Goal: Complete application form: Complete application form

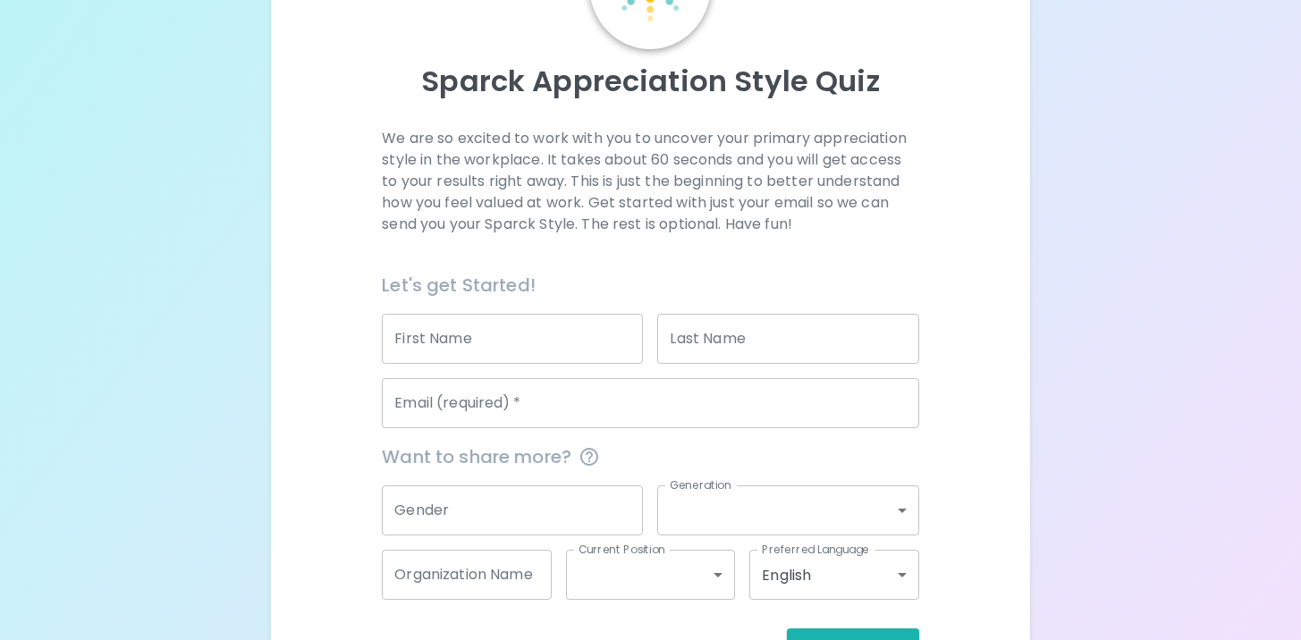
scroll to position [212, 0]
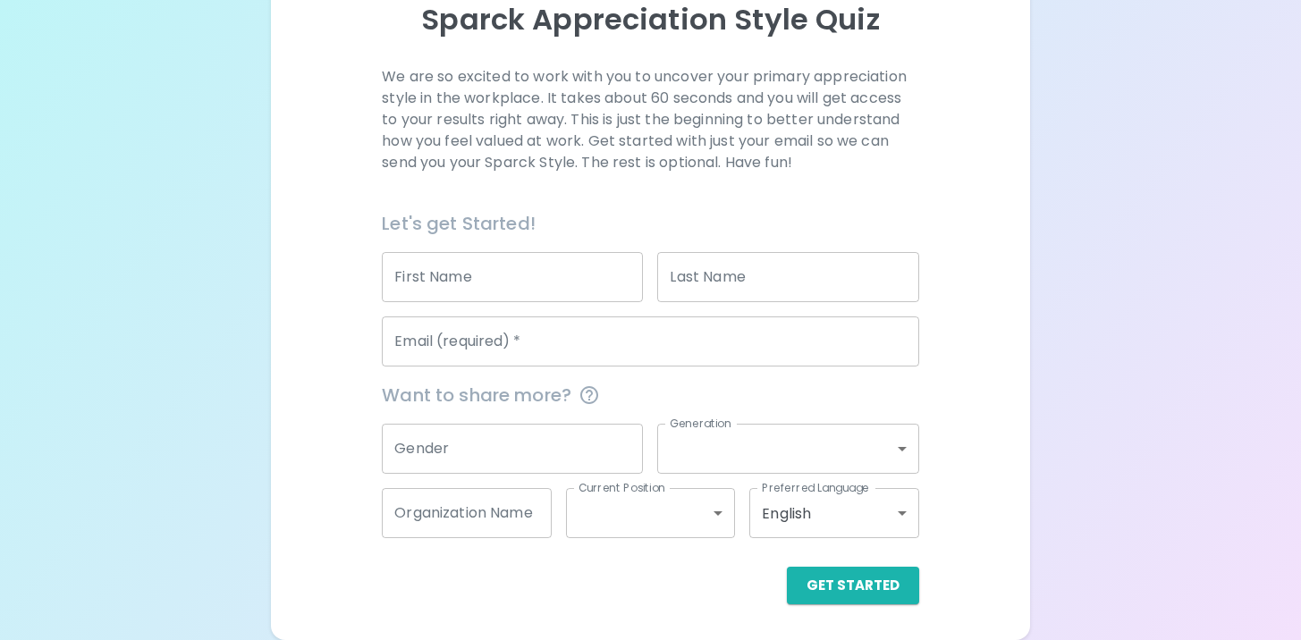
click at [514, 289] on input "First Name" at bounding box center [512, 277] width 261 height 50
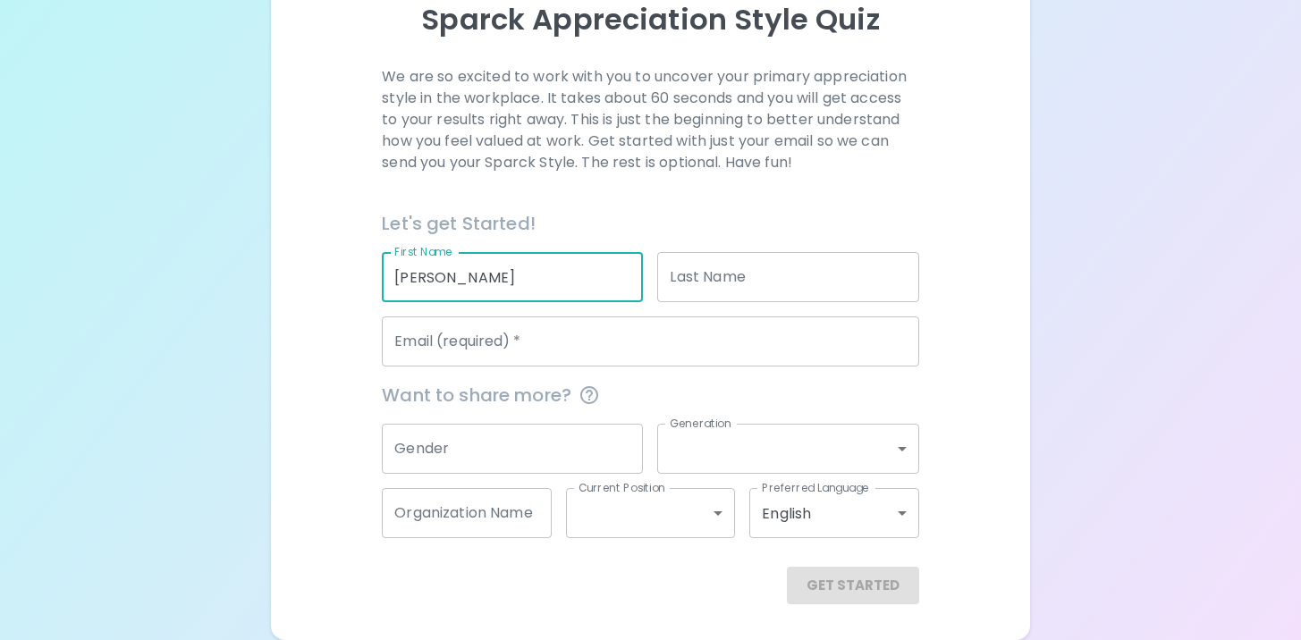
type input "[PERSON_NAME]"
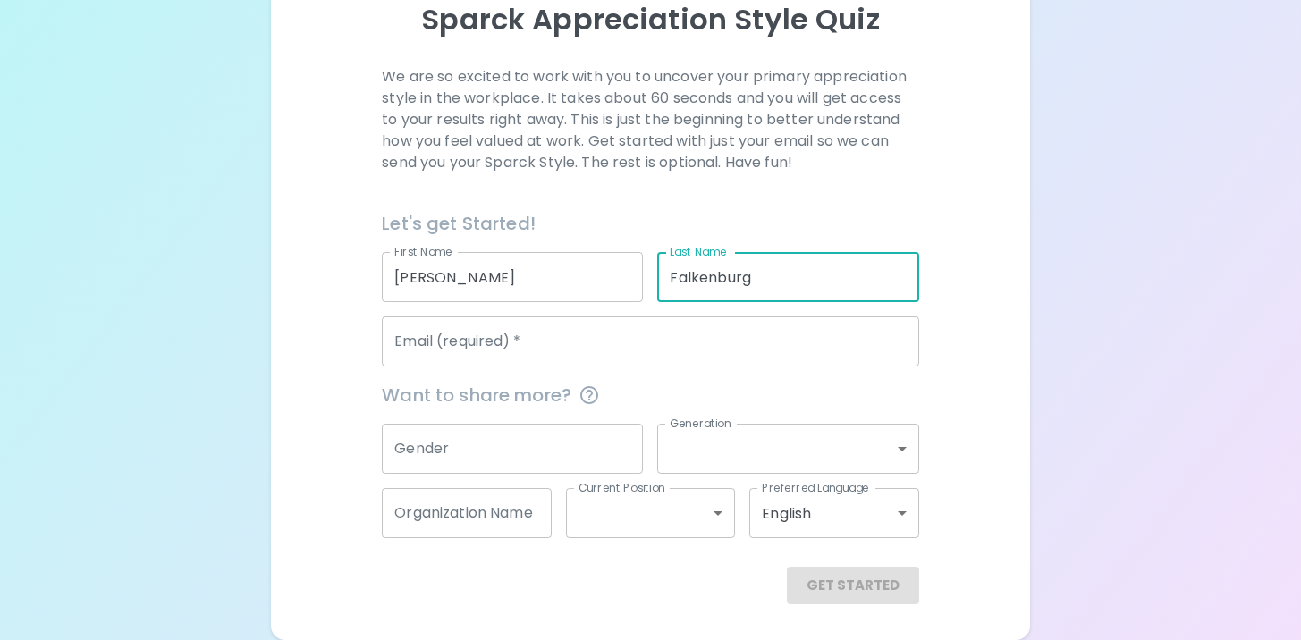
type input "Falkenburg"
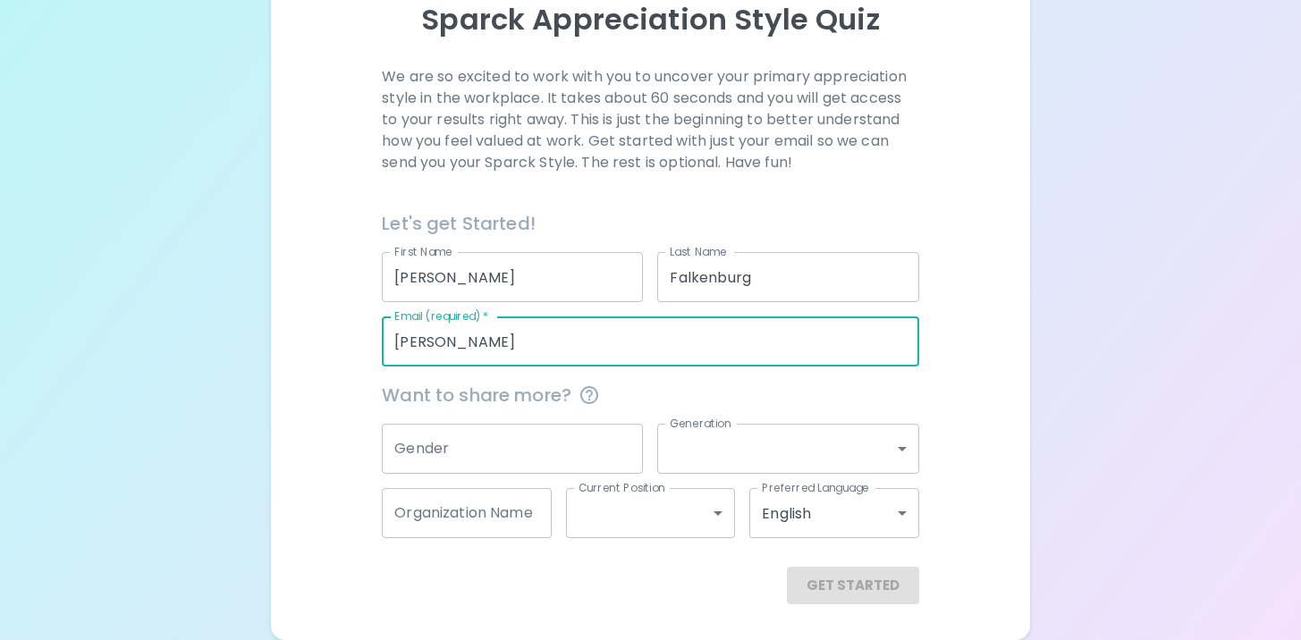
type input "[PERSON_NAME][EMAIL_ADDRESS][DOMAIN_NAME]"
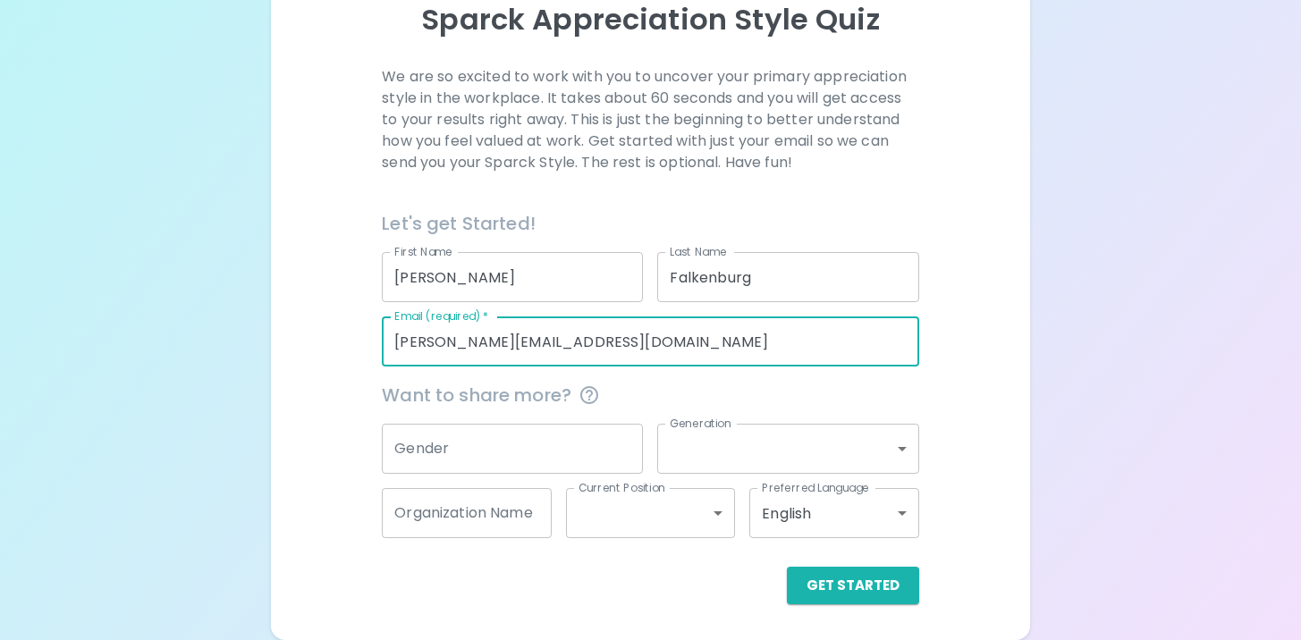
click at [480, 436] on input "Gender" at bounding box center [512, 449] width 261 height 50
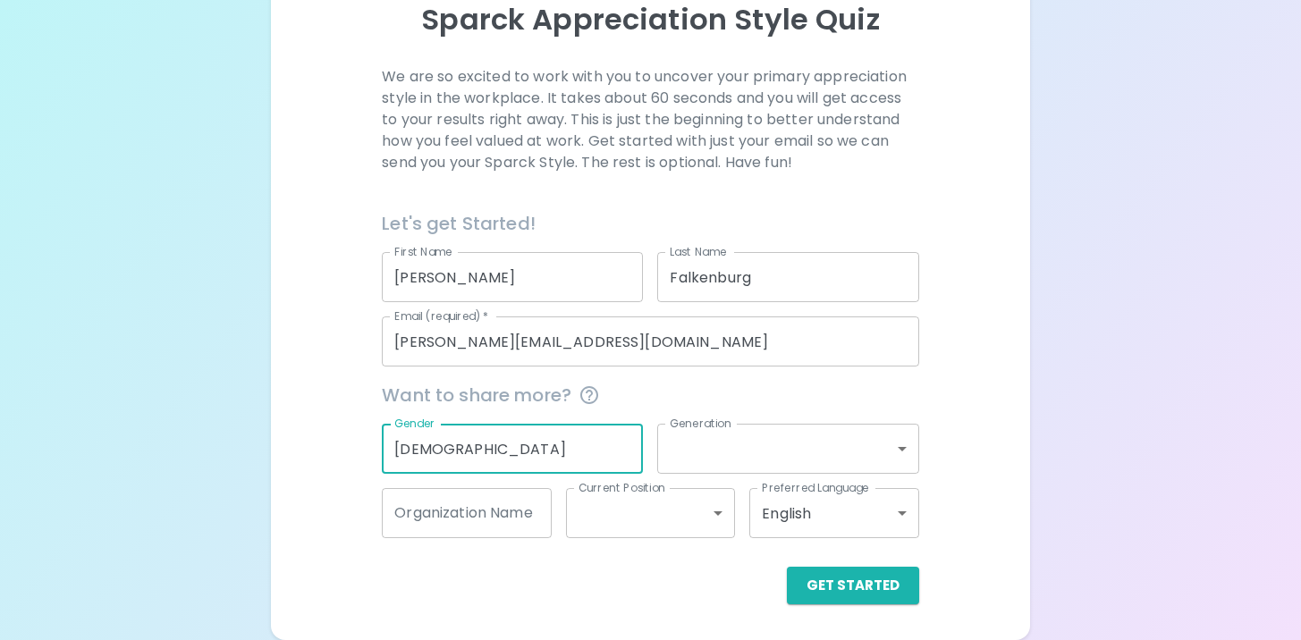
type input "[DEMOGRAPHIC_DATA]"
click at [697, 451] on body "Sparck Appreciation Style Quiz We are so excited to work with you to uncover yo…" at bounding box center [650, 214] width 1301 height 852
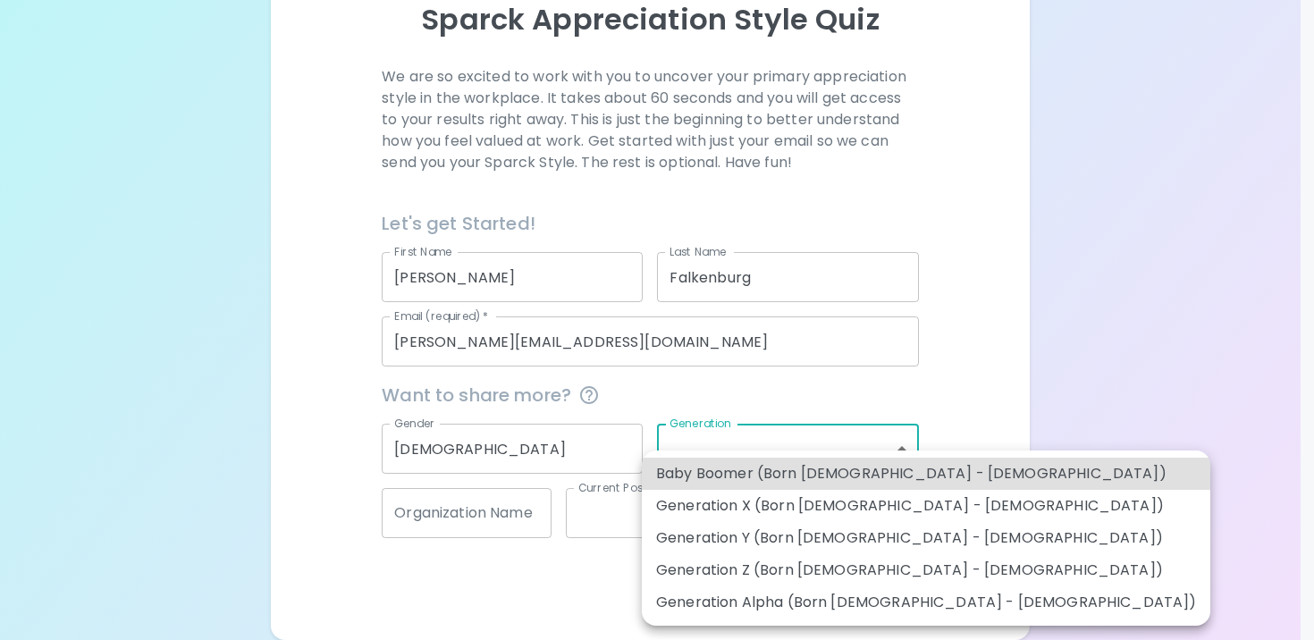
click at [701, 543] on li "Generation Y (Born [DEMOGRAPHIC_DATA] - [DEMOGRAPHIC_DATA])" at bounding box center [926, 538] width 569 height 32
type input "generation_y"
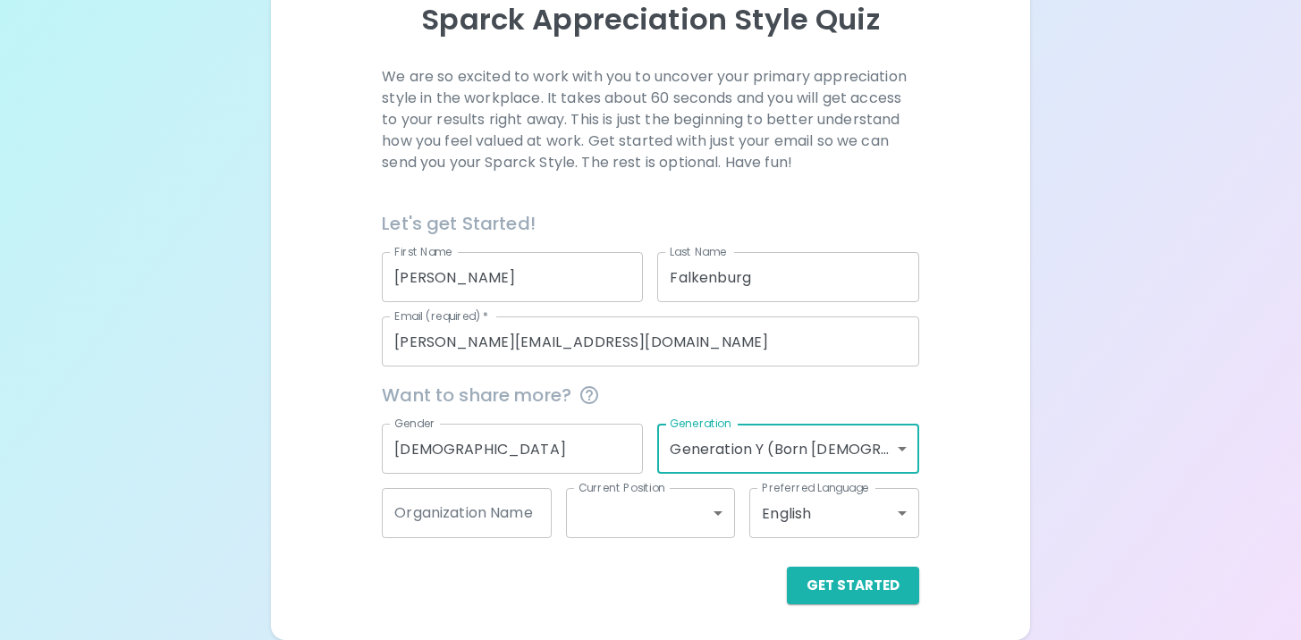
click at [511, 512] on input "Organization Name" at bounding box center [467, 513] width 170 height 50
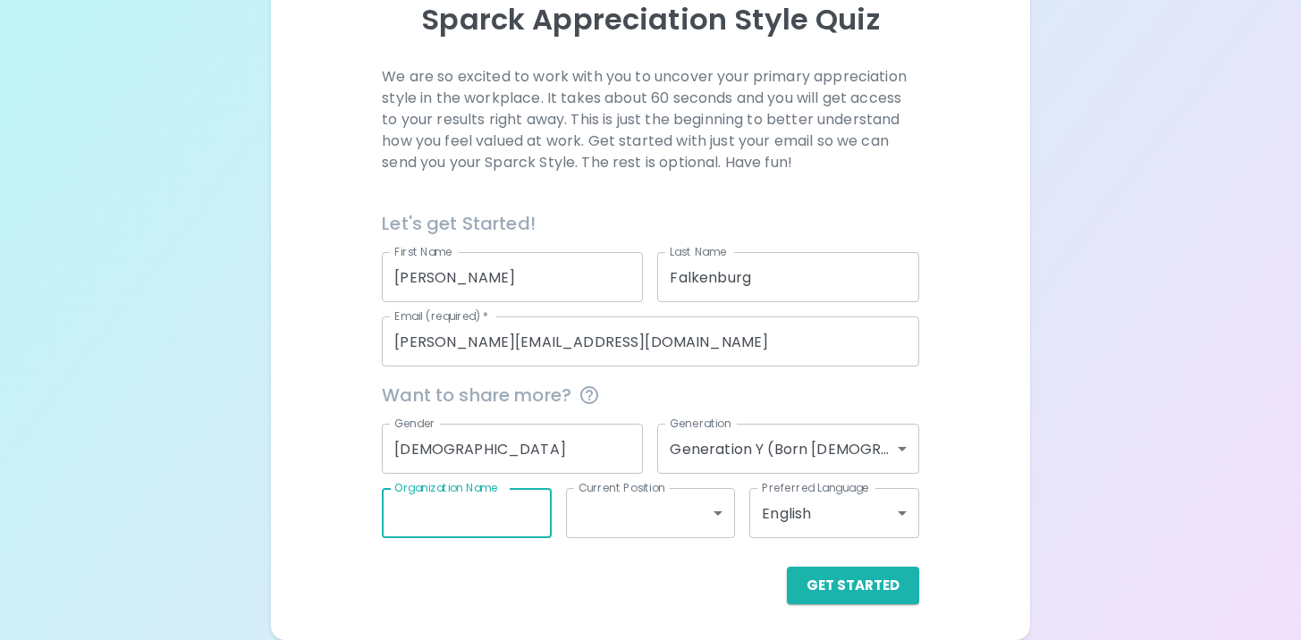
type input "\"
type input "EMN"
click at [656, 524] on body "Sparck Appreciation Style Quiz We are so excited to work with you to uncover yo…" at bounding box center [650, 214] width 1301 height 852
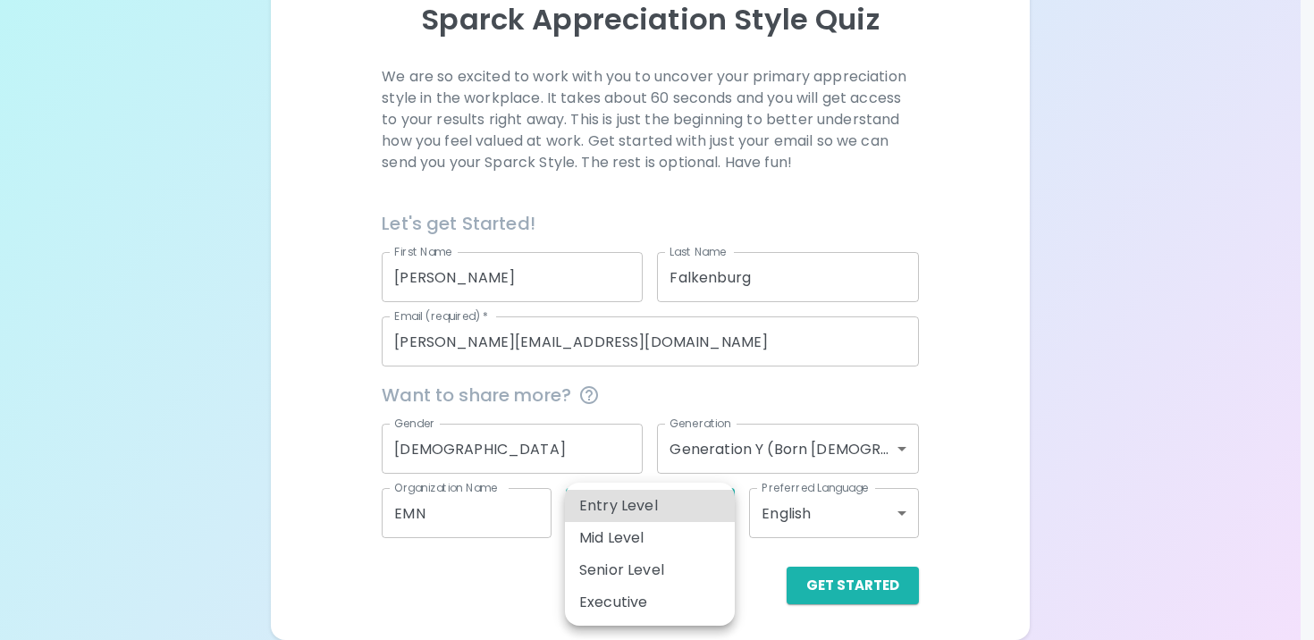
click at [667, 503] on li "Entry Level" at bounding box center [650, 506] width 170 height 32
type input "entry_level"
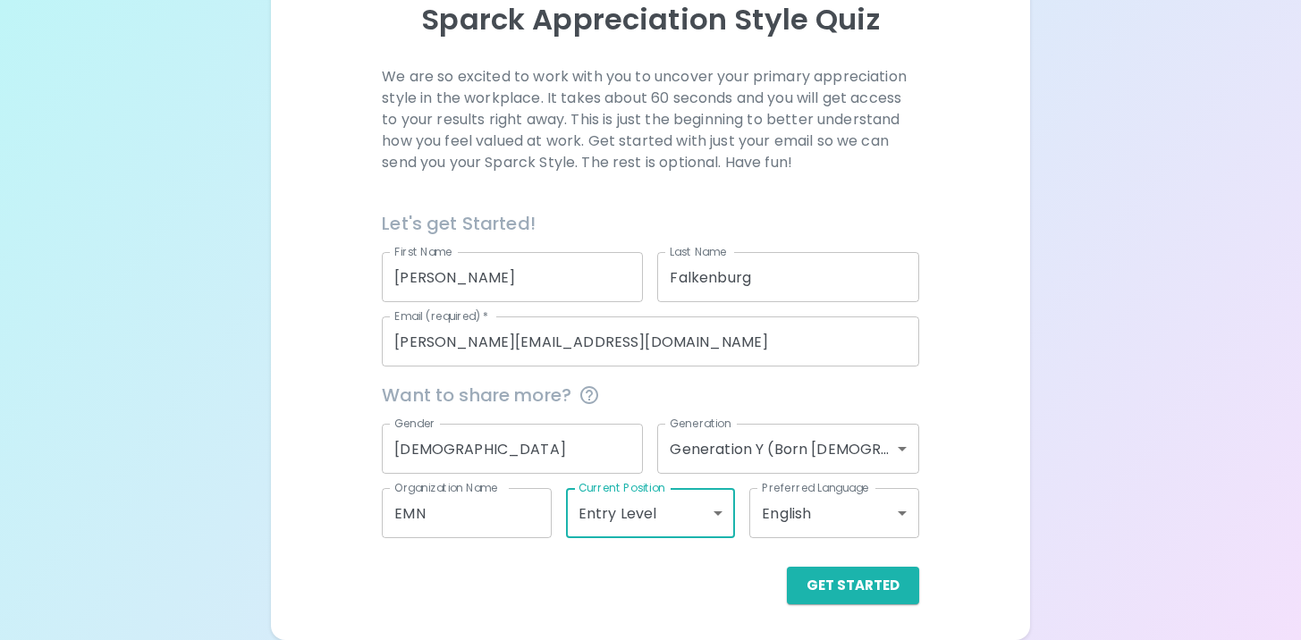
click at [737, 588] on div "Get Started" at bounding box center [650, 586] width 537 height 38
click at [812, 587] on button "Get Started" at bounding box center [853, 586] width 132 height 38
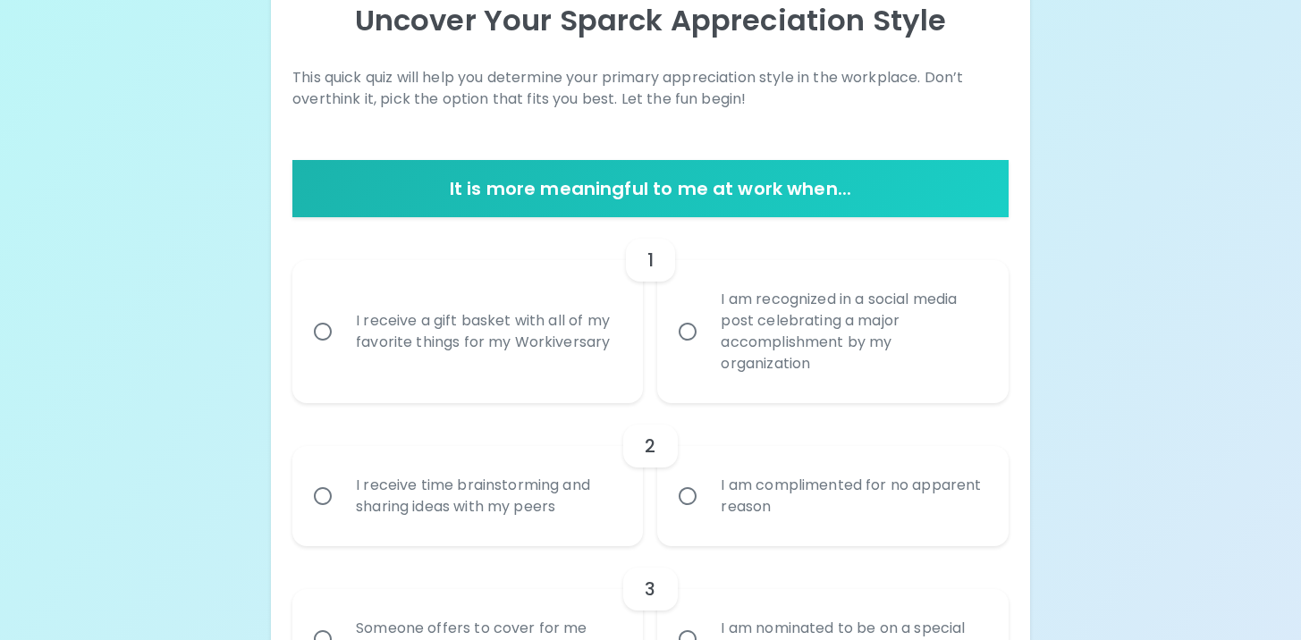
scroll to position [252, 0]
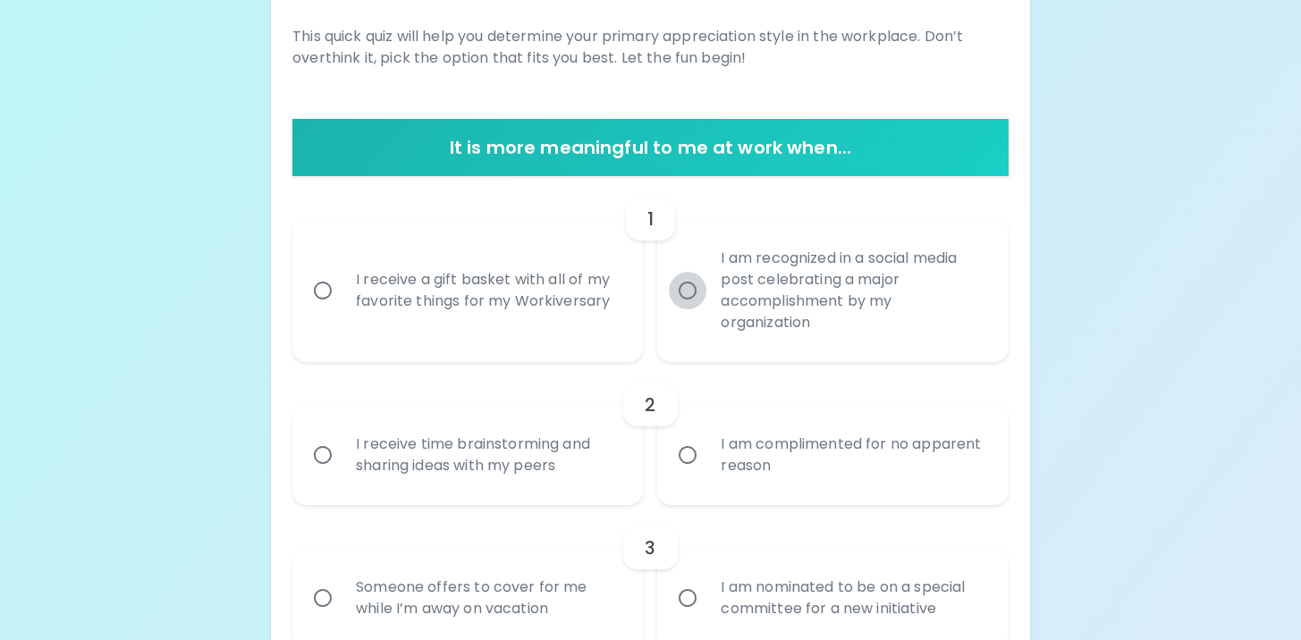
click at [687, 299] on input "I am recognized in a social media post celebrating a major accomplishment by my…" at bounding box center [688, 291] width 38 height 38
radio input "true"
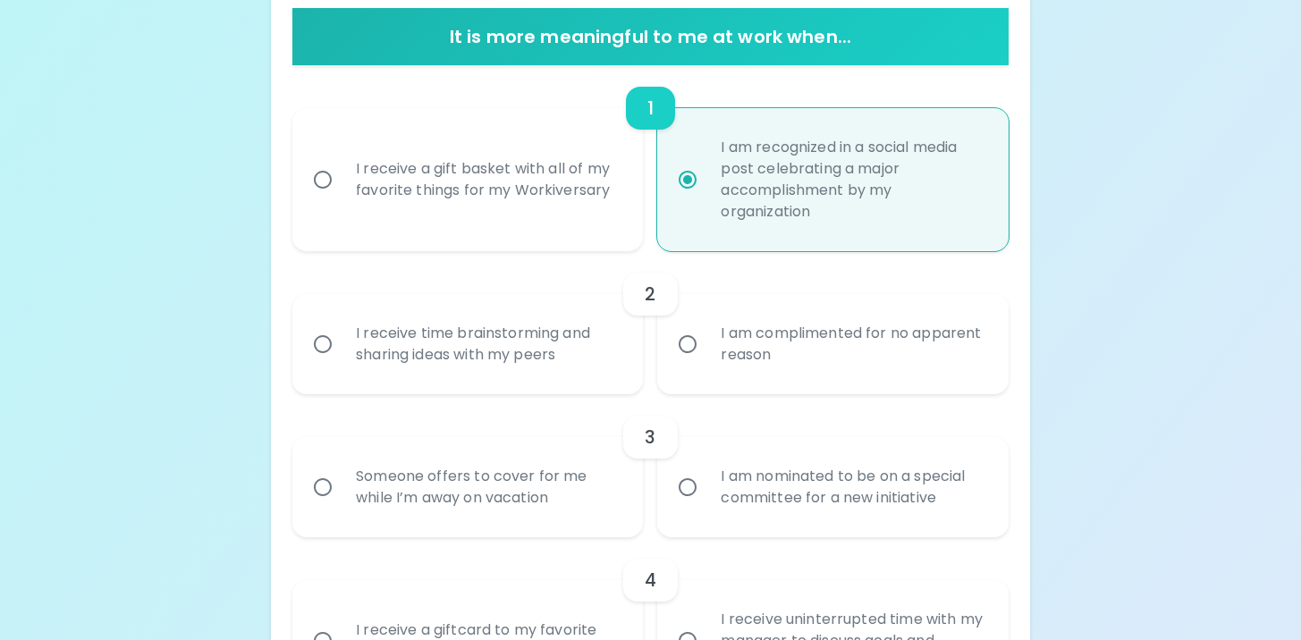
scroll to position [395, 0]
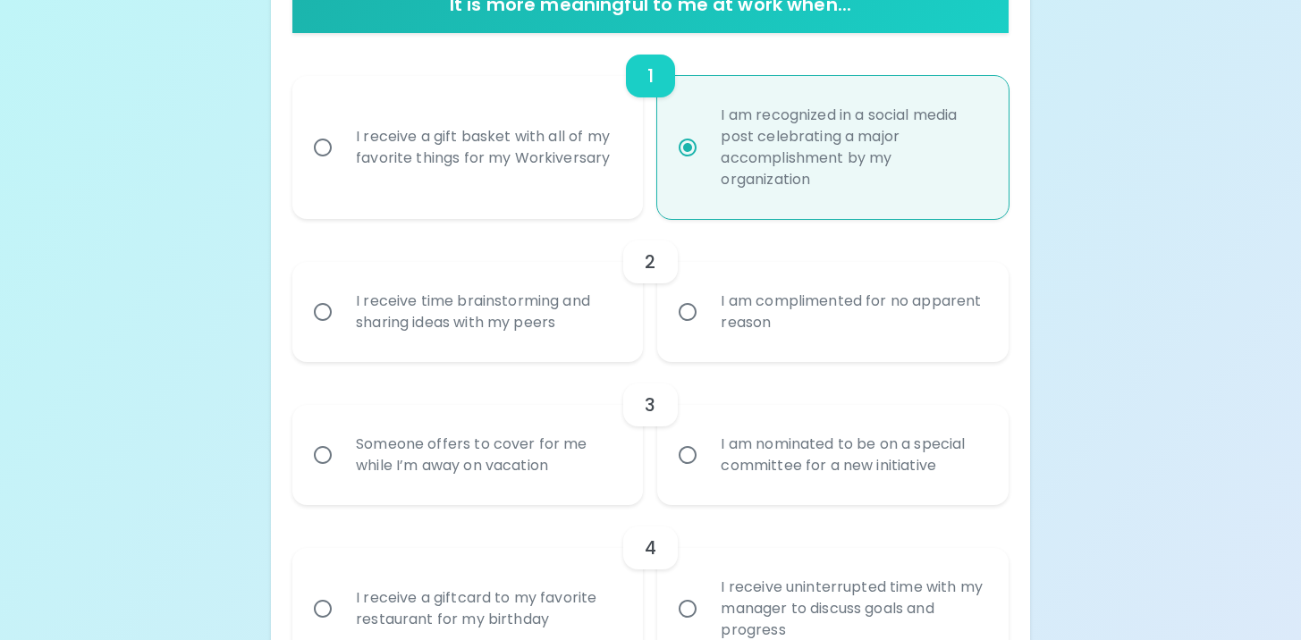
click at [422, 337] on div "I receive time brainstorming and sharing ideas with my peers" at bounding box center [488, 312] width 292 height 86
click at [342, 331] on input "I receive time brainstorming and sharing ideas with my peers" at bounding box center [323, 312] width 38 height 38
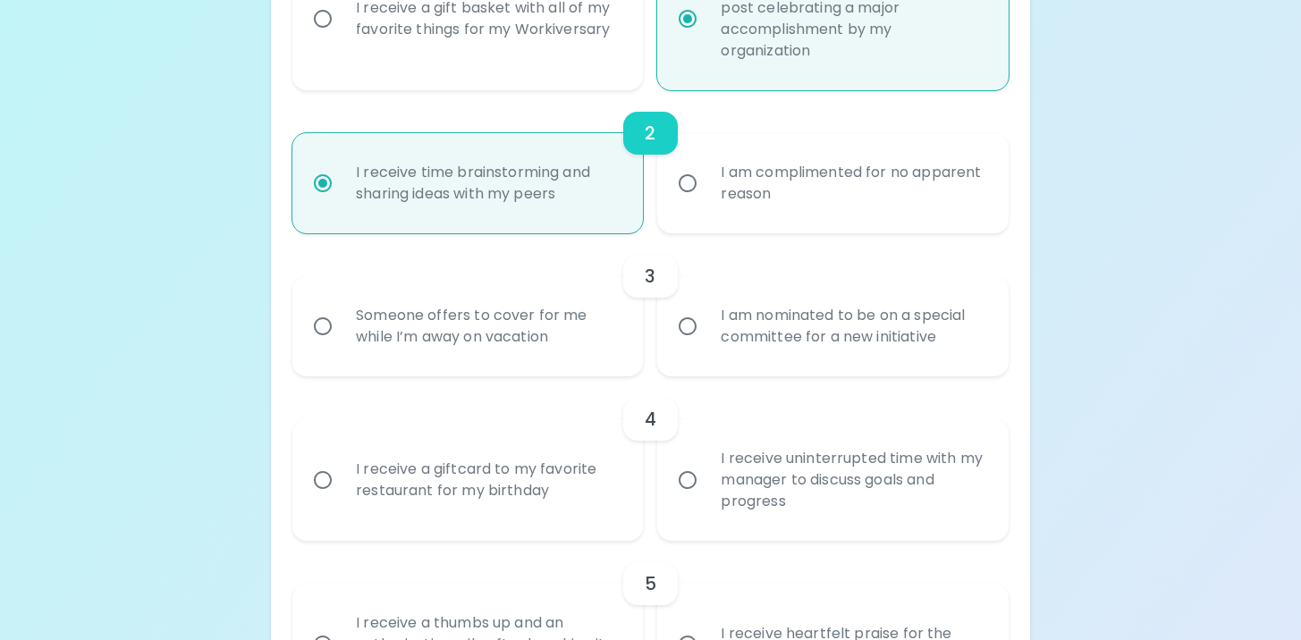
scroll to position [538, 0]
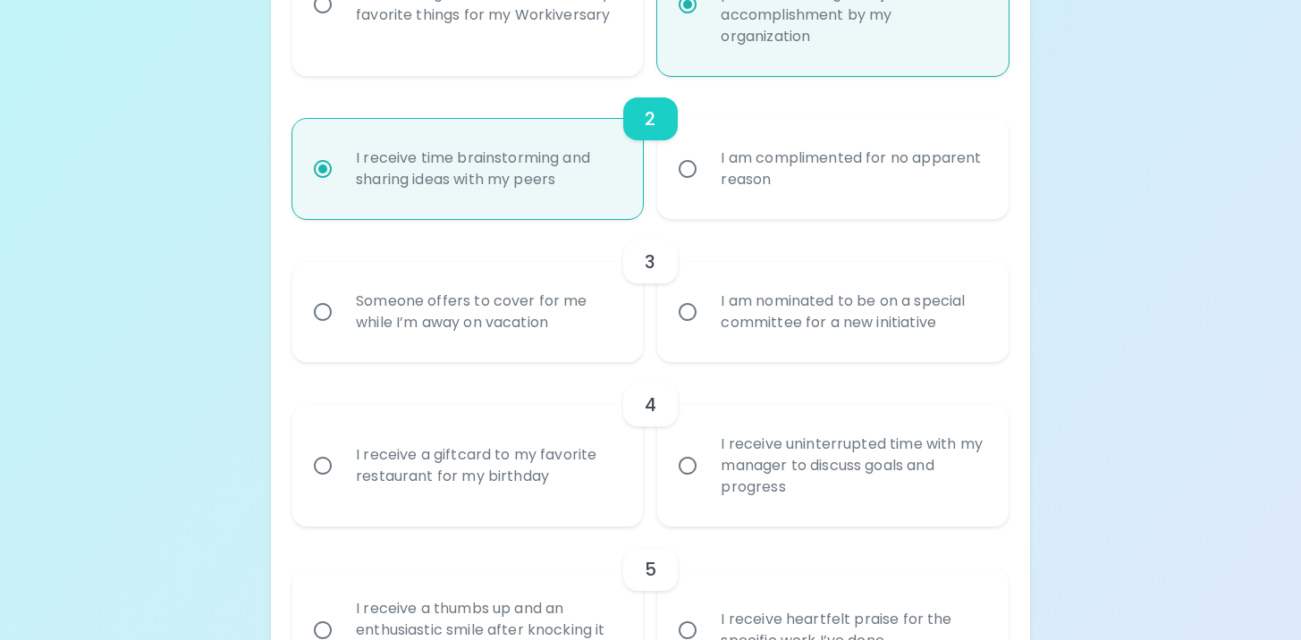
radio input "true"
click at [568, 345] on div "Someone offers to cover for me while I’m away on vacation" at bounding box center [488, 312] width 292 height 86
click at [342, 331] on input "Someone offers to cover for me while I’m away on vacation" at bounding box center [323, 312] width 38 height 38
radio input "false"
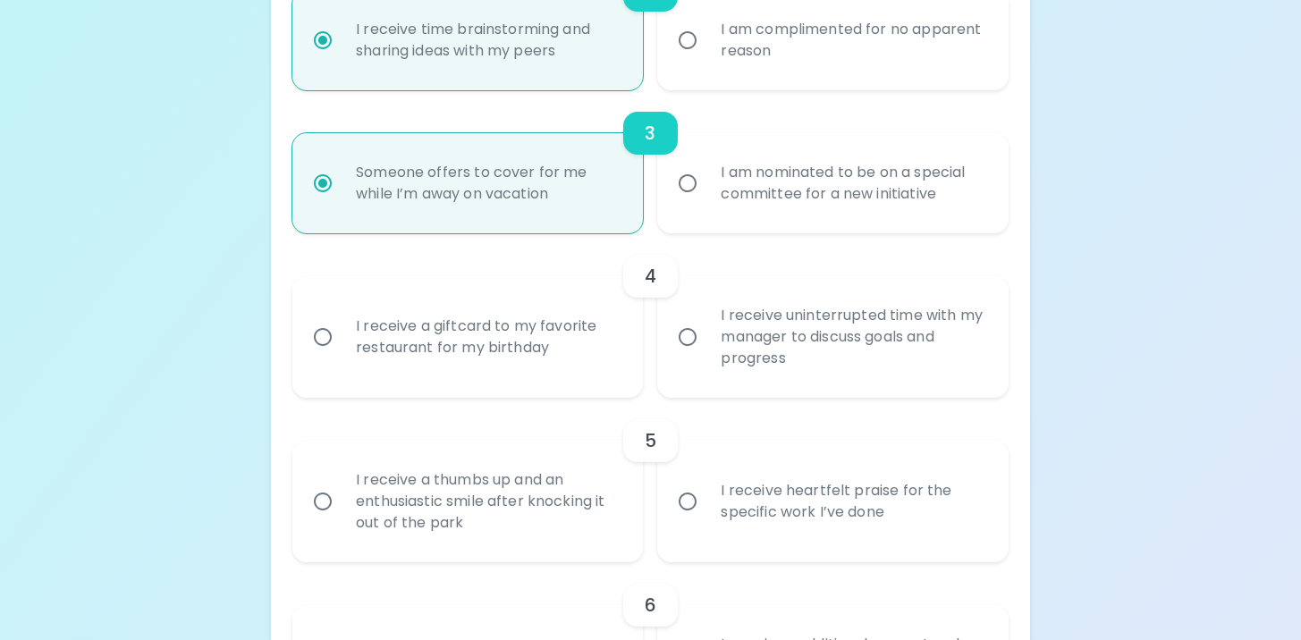
scroll to position [681, 0]
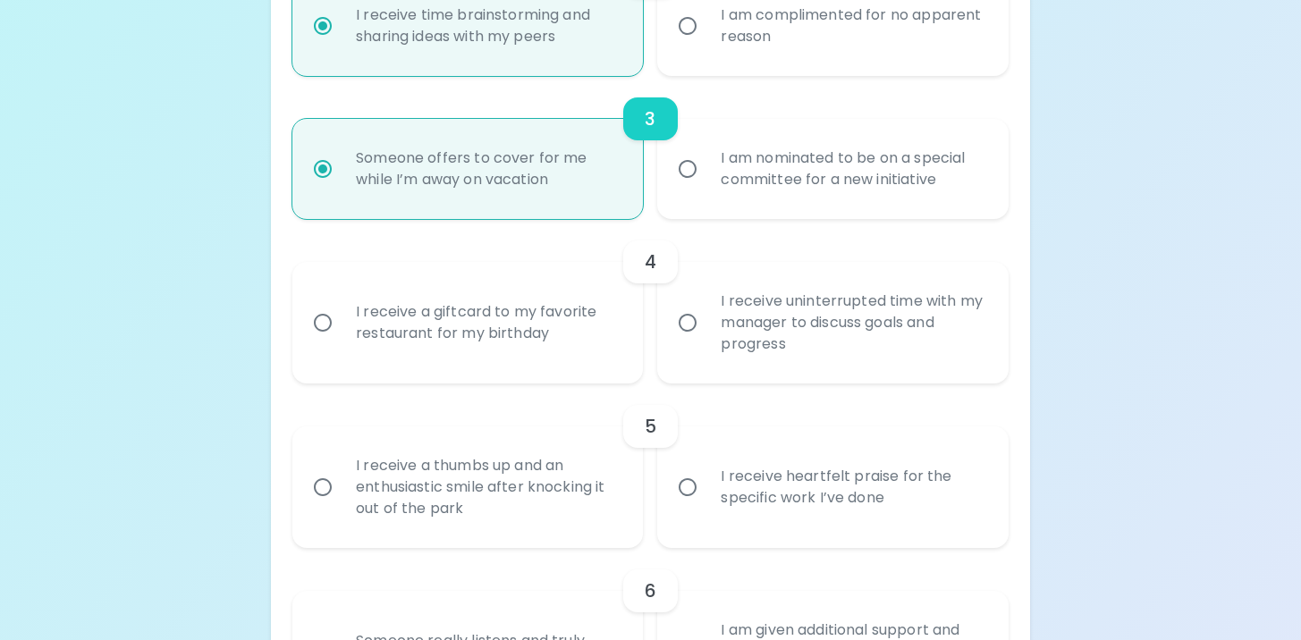
radio input "true"
click at [742, 338] on div "I receive uninterrupted time with my manager to discuss goals and progress" at bounding box center [852, 322] width 292 height 107
click at [706, 338] on input "I receive uninterrupted time with my manager to discuss goals and progress" at bounding box center [688, 323] width 38 height 38
radio input "false"
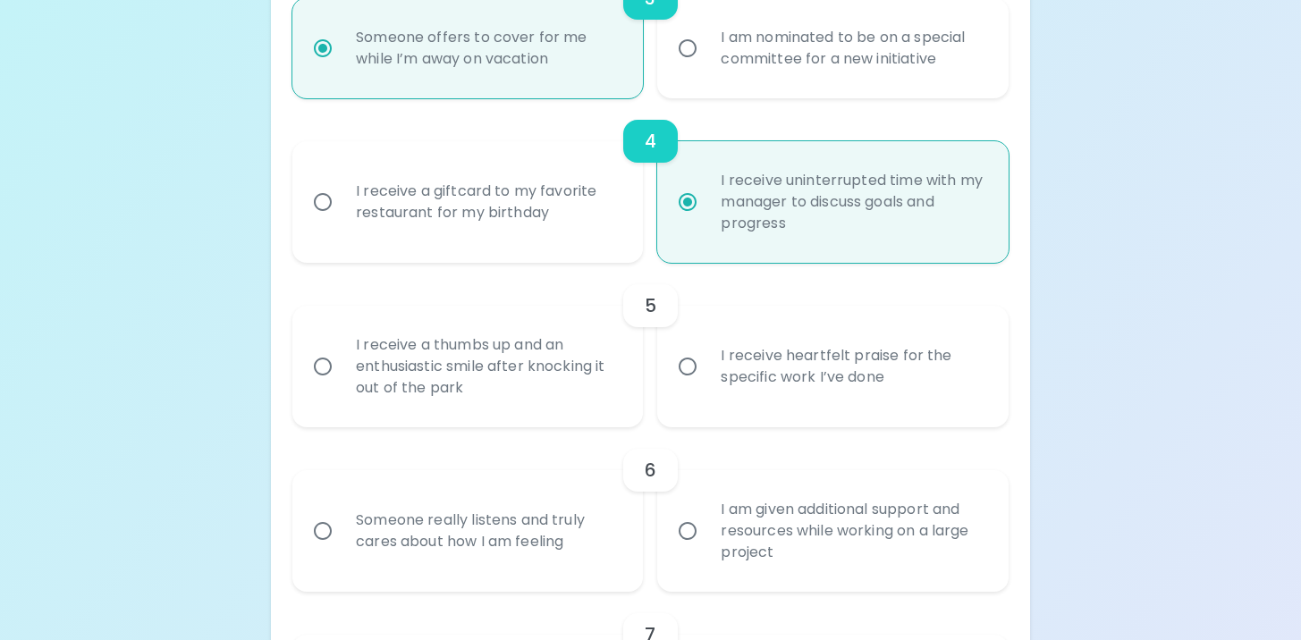
scroll to position [824, 0]
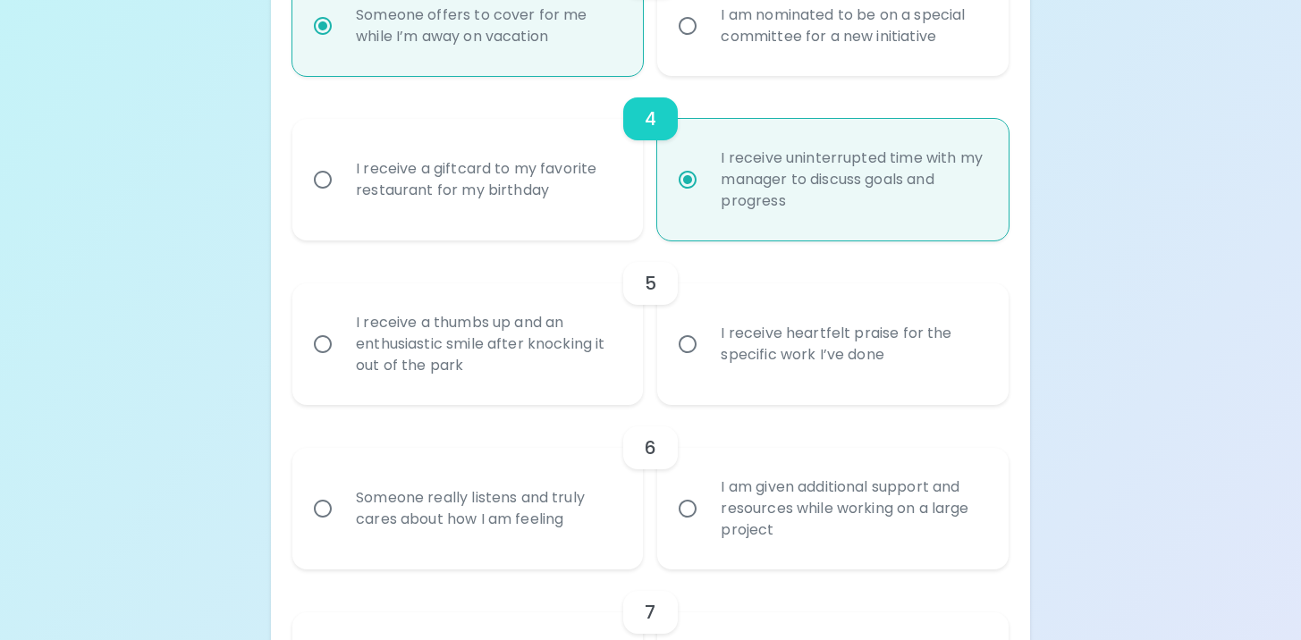
radio input "true"
click at [723, 360] on div "I receive heartfelt praise for the specific work I’ve done" at bounding box center [852, 344] width 292 height 86
click at [706, 360] on input "I receive heartfelt praise for the specific work I’ve done" at bounding box center [688, 344] width 38 height 38
radio input "false"
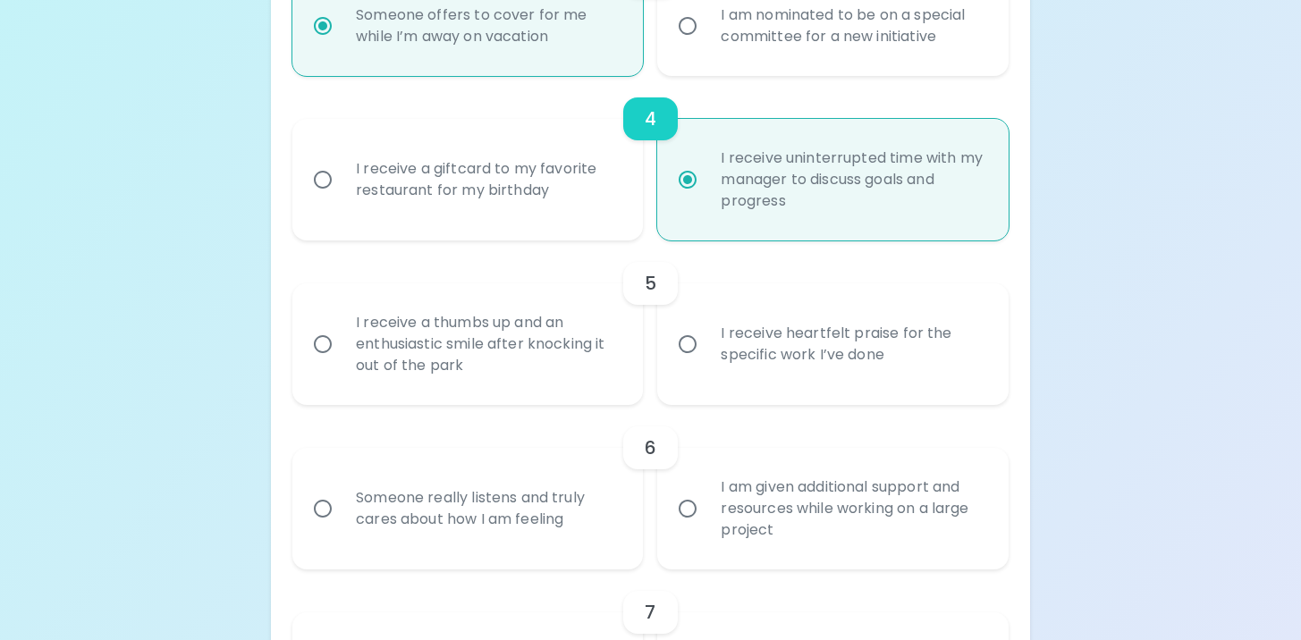
radio input "false"
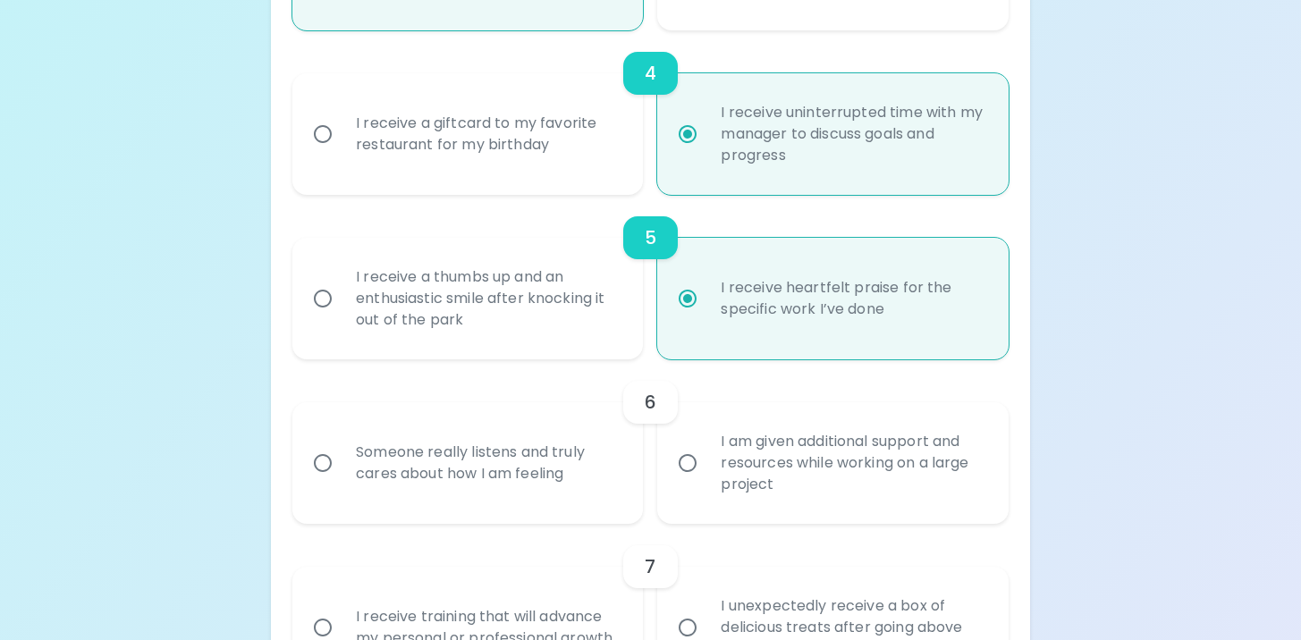
scroll to position [968, 0]
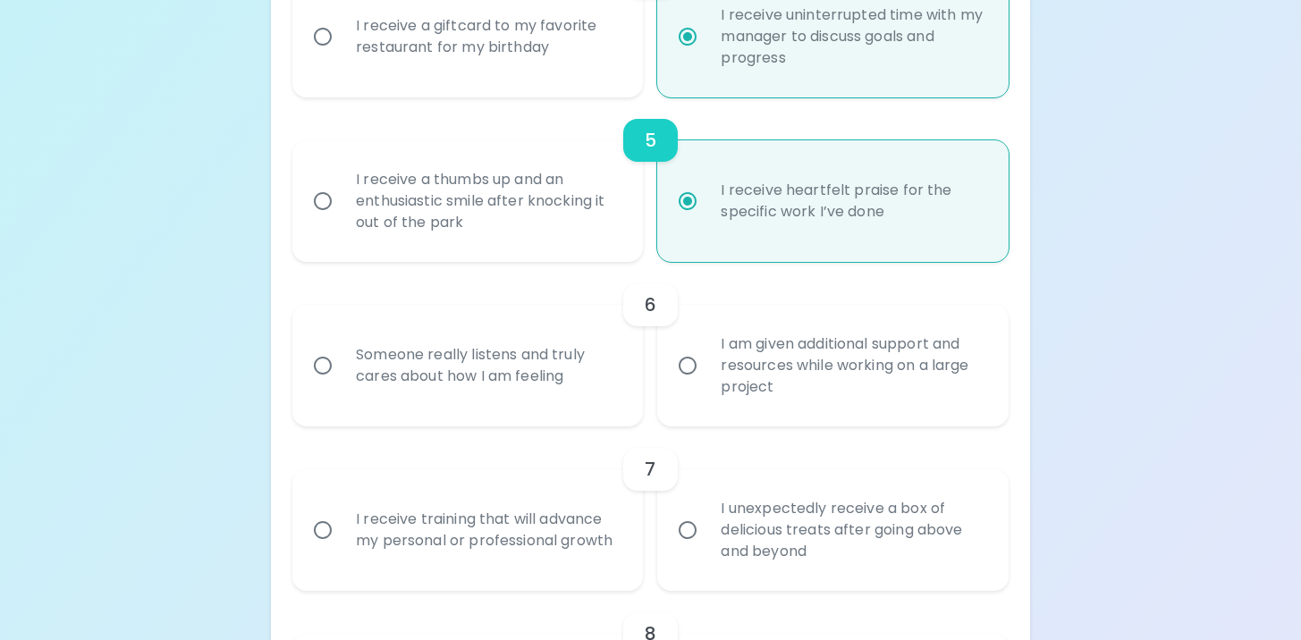
radio input "true"
click at [686, 402] on label "I am given additional support and resources while working on a large project" at bounding box center [822, 366] width 351 height 122
click at [686, 385] on input "I am given additional support and resources while working on a large project" at bounding box center [688, 366] width 38 height 38
radio input "false"
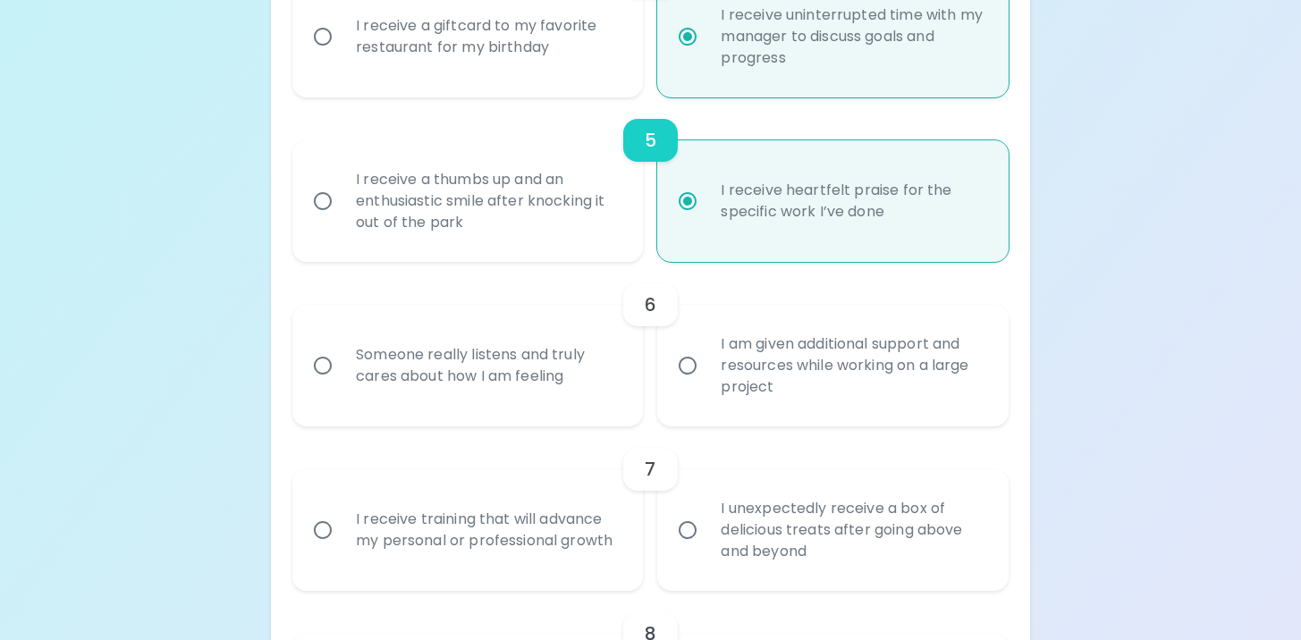
radio input "false"
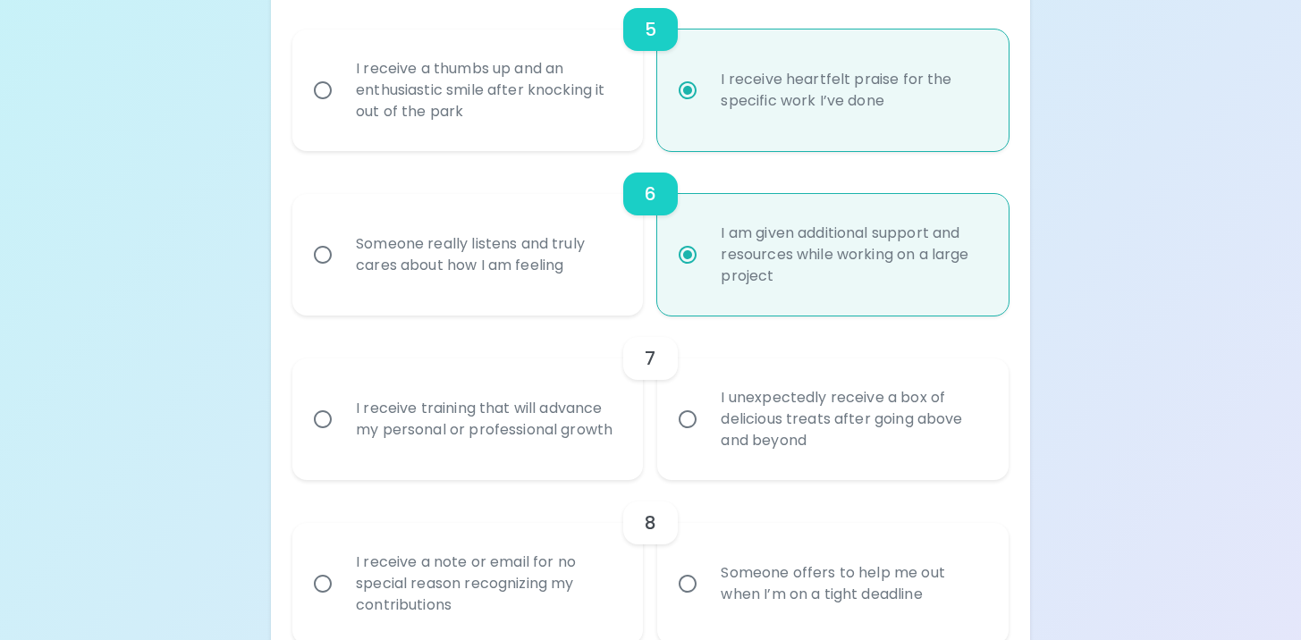
scroll to position [1111, 0]
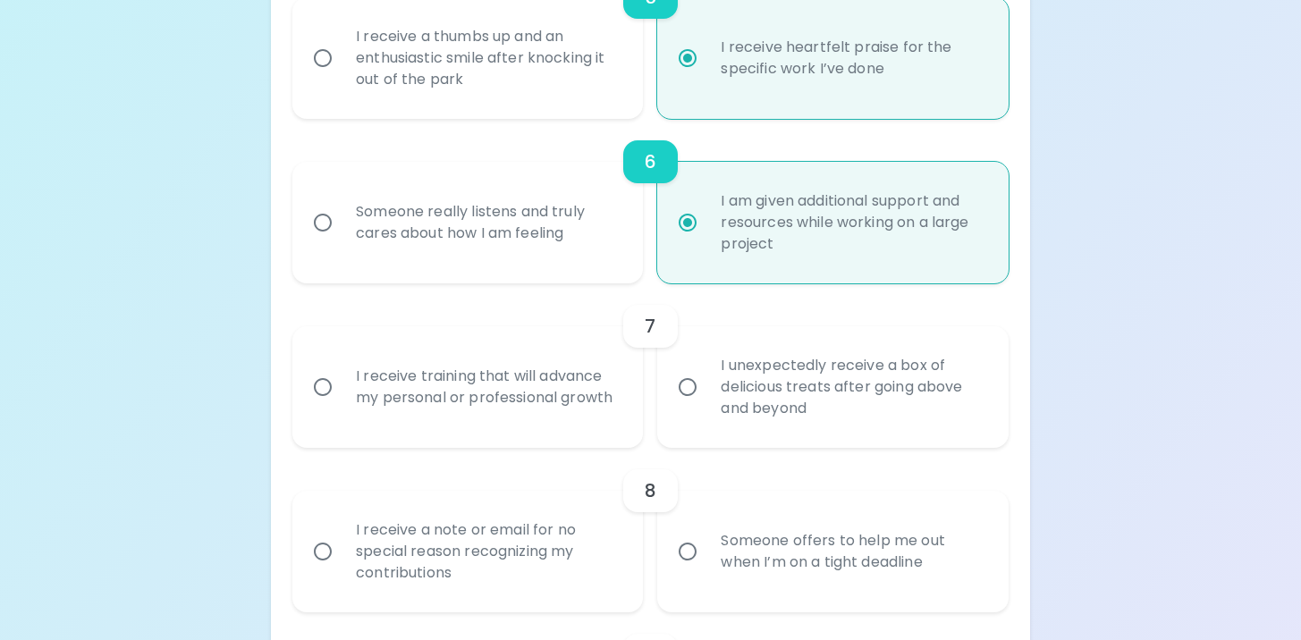
radio input "true"
click at [564, 405] on div "I receive training that will advance my personal or professional growth" at bounding box center [488, 387] width 292 height 86
click at [342, 405] on input "I receive training that will advance my personal or professional growth" at bounding box center [323, 387] width 38 height 38
radio input "false"
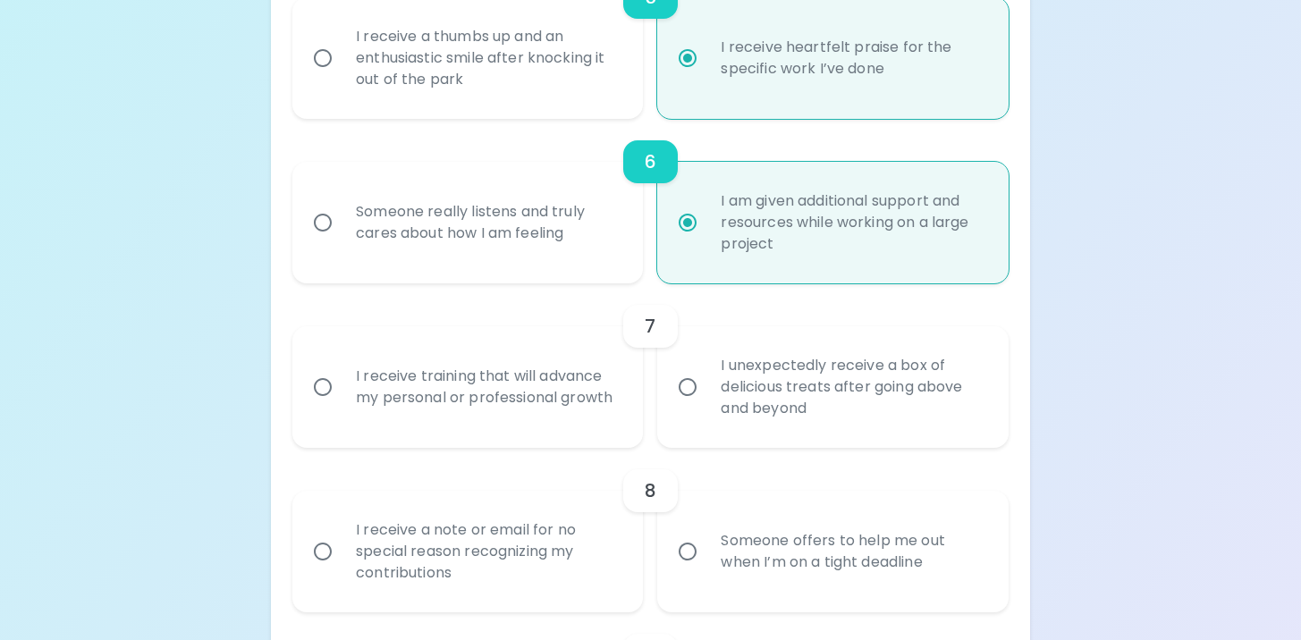
radio input "false"
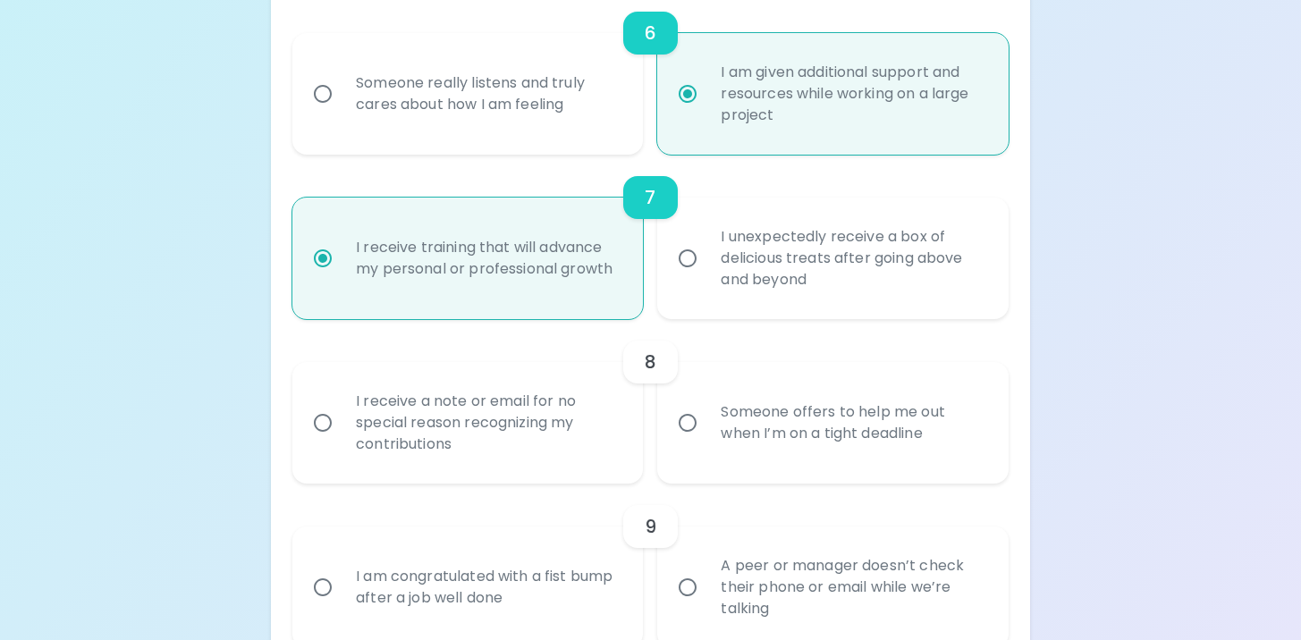
scroll to position [1254, 0]
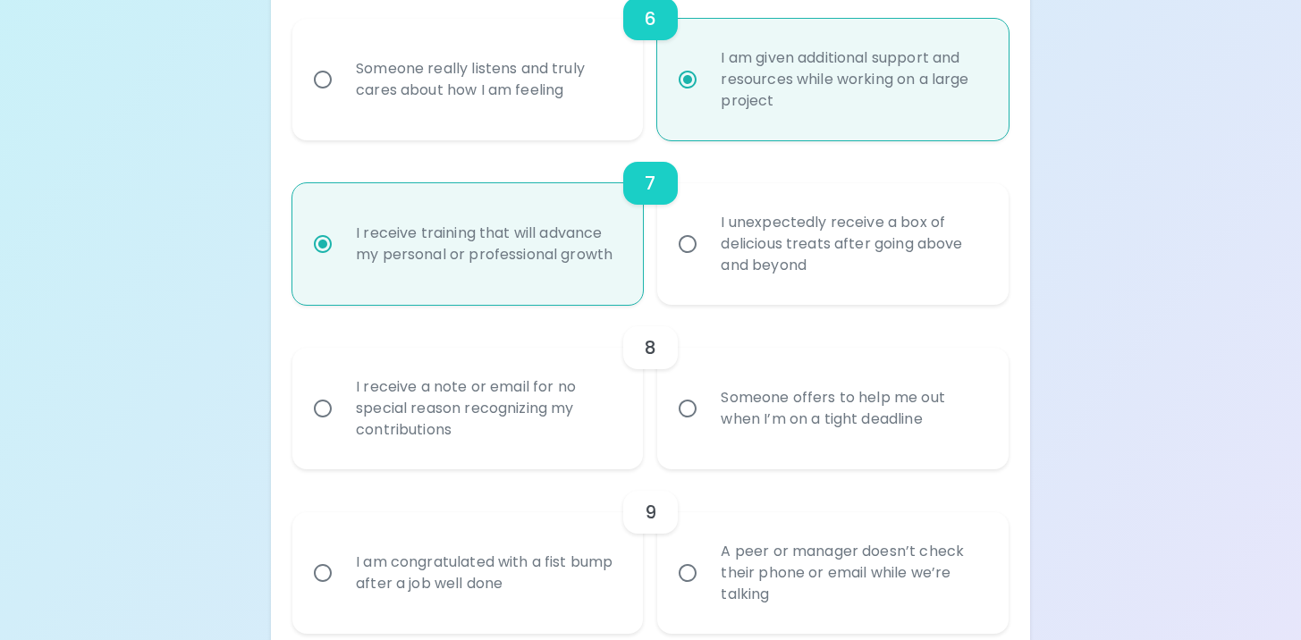
radio input "true"
click at [635, 465] on div "I receive a note or email for no special reason recognizing my contributions" at bounding box center [467, 409] width 351 height 122
click at [693, 430] on label "Someone offers to help me out when I’m on a tight deadline" at bounding box center [822, 409] width 351 height 122
click at [693, 427] on input "Someone offers to help me out when I’m on a tight deadline" at bounding box center [688, 409] width 38 height 38
radio input "false"
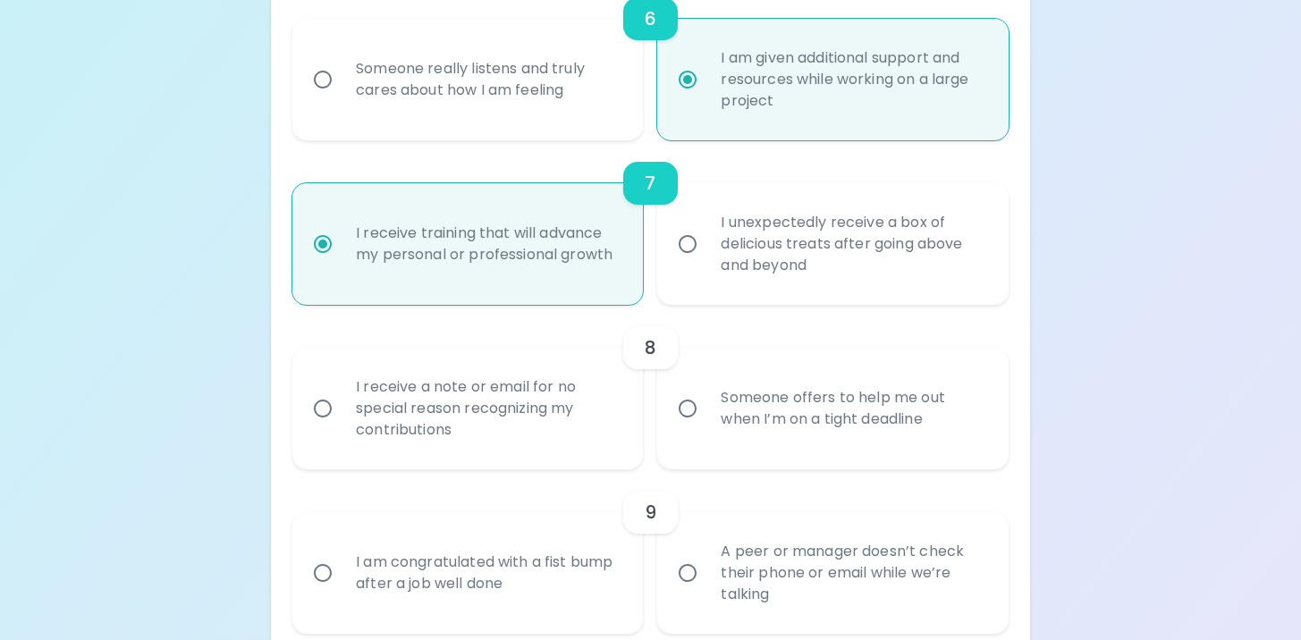
radio input "false"
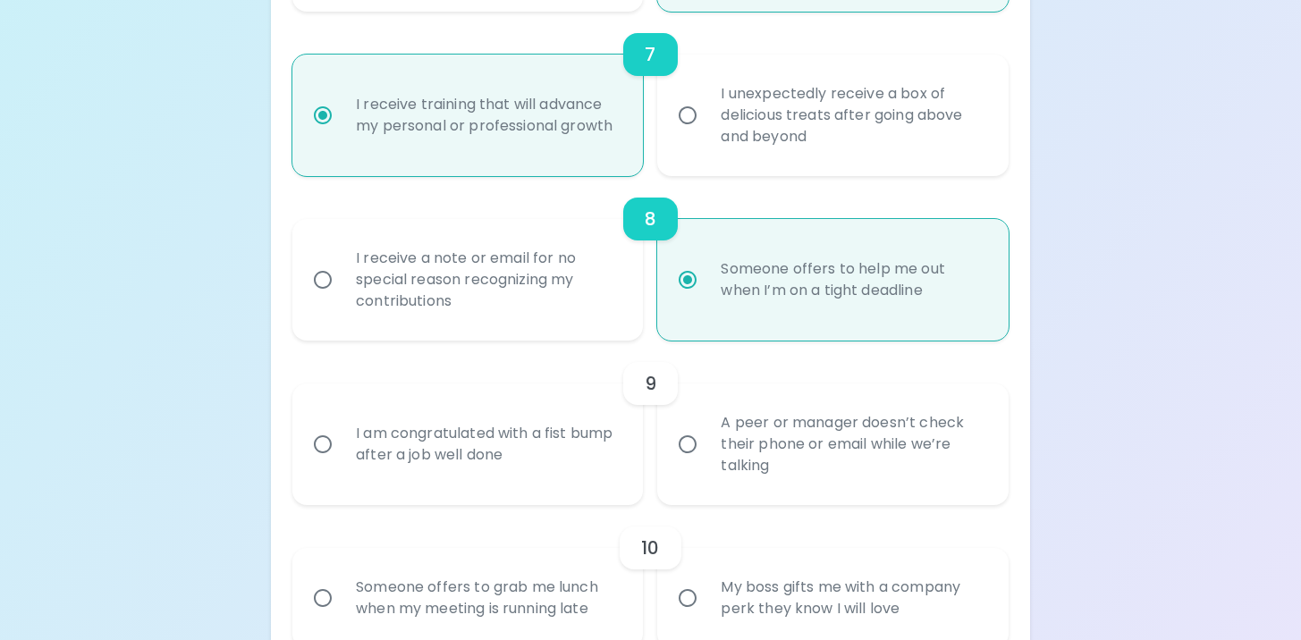
scroll to position [1397, 0]
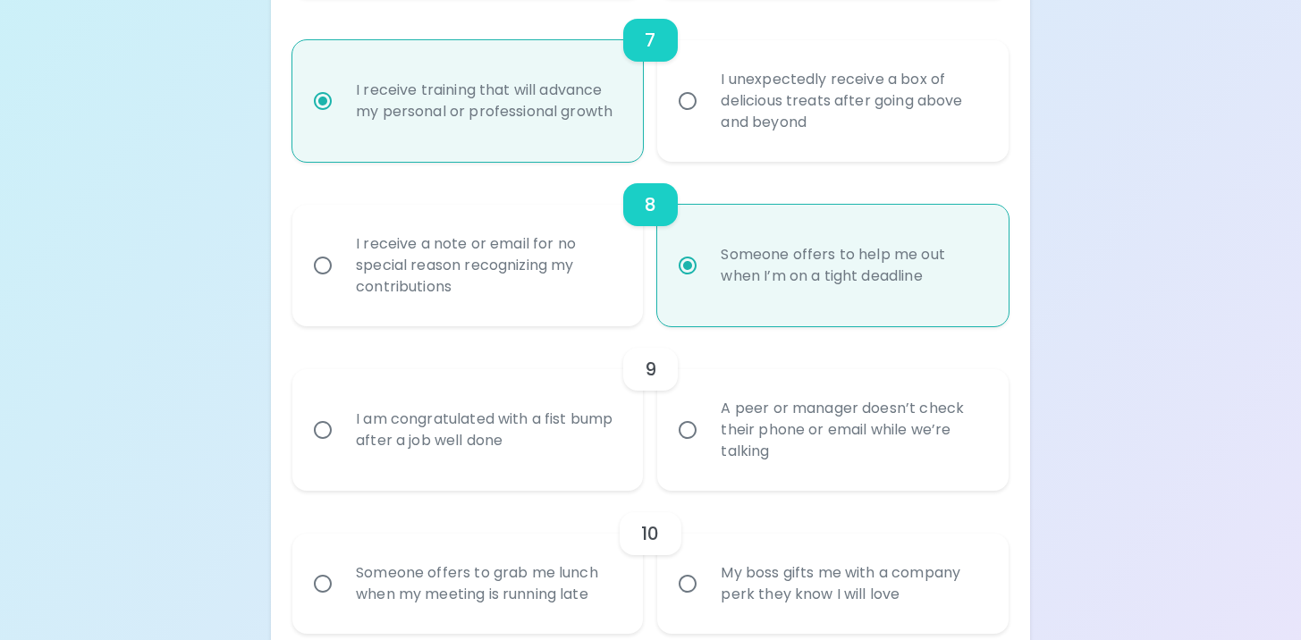
radio input "true"
click at [792, 431] on div "A peer or manager doesn’t check their phone or email while we’re talking" at bounding box center [852, 429] width 292 height 107
click at [706, 431] on input "A peer or manager doesn’t check their phone or email while we’re talking" at bounding box center [688, 430] width 38 height 38
radio input "false"
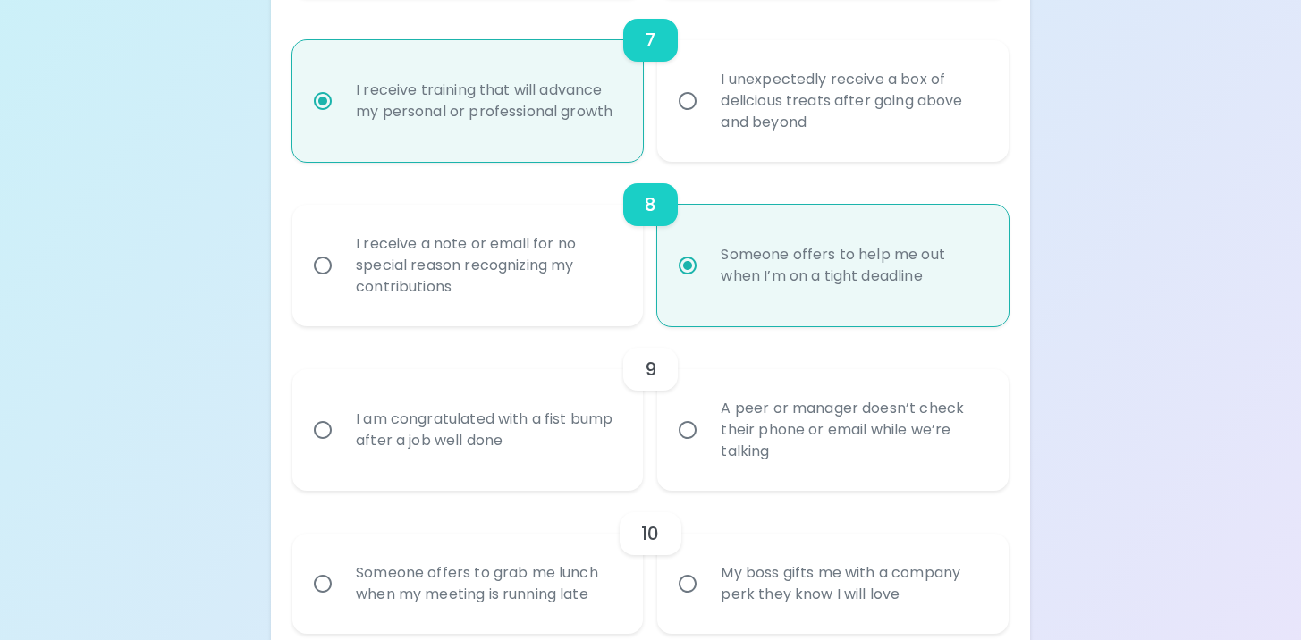
radio input "false"
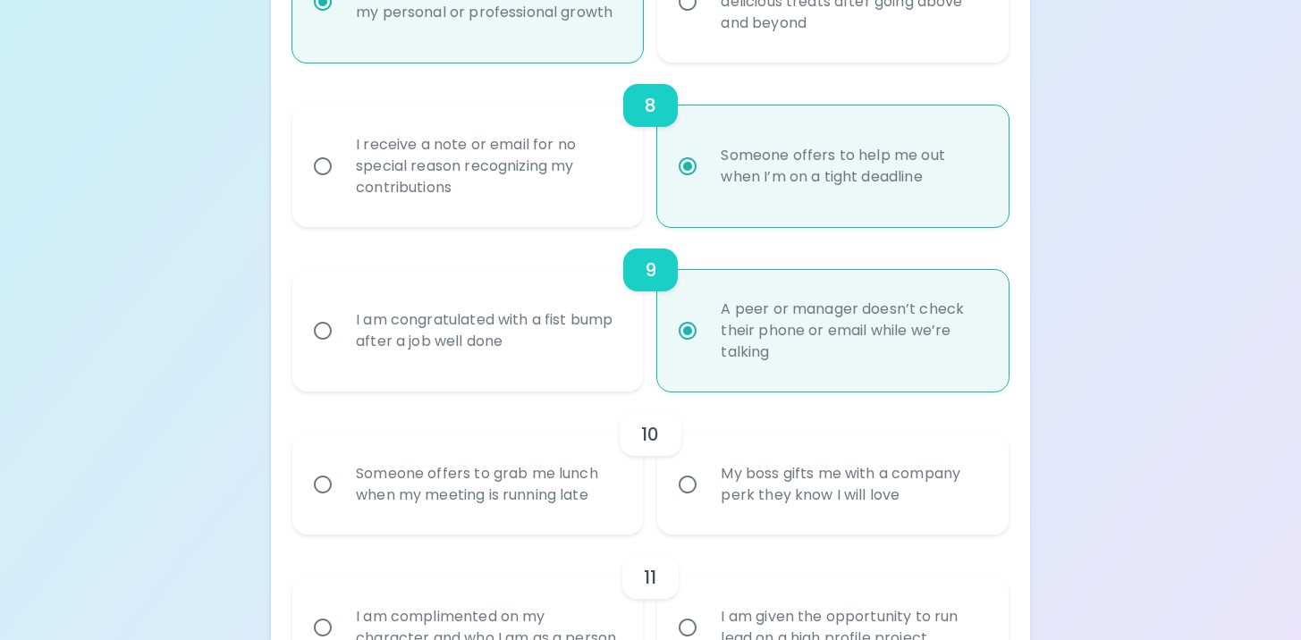
scroll to position [1540, 0]
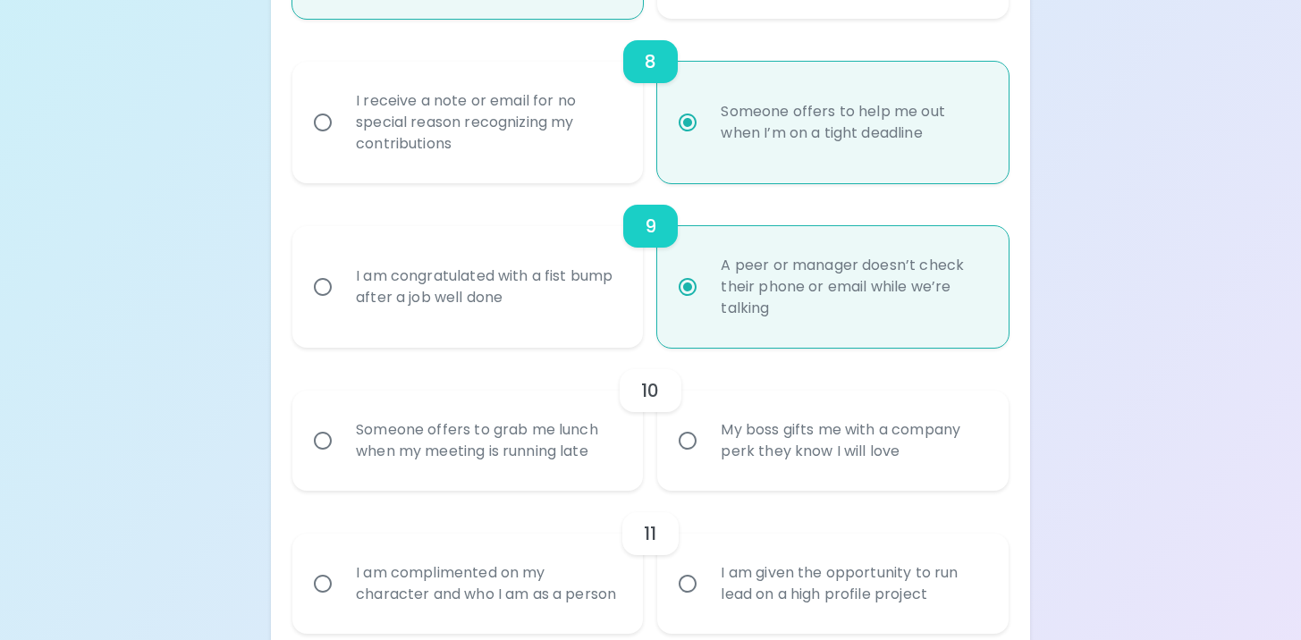
radio input "true"
click at [759, 476] on div "My boss gifts me with a company perk they know I will love" at bounding box center [852, 441] width 292 height 86
click at [706, 460] on input "My boss gifts me with a company perk they know I will love" at bounding box center [688, 441] width 38 height 38
radio input "false"
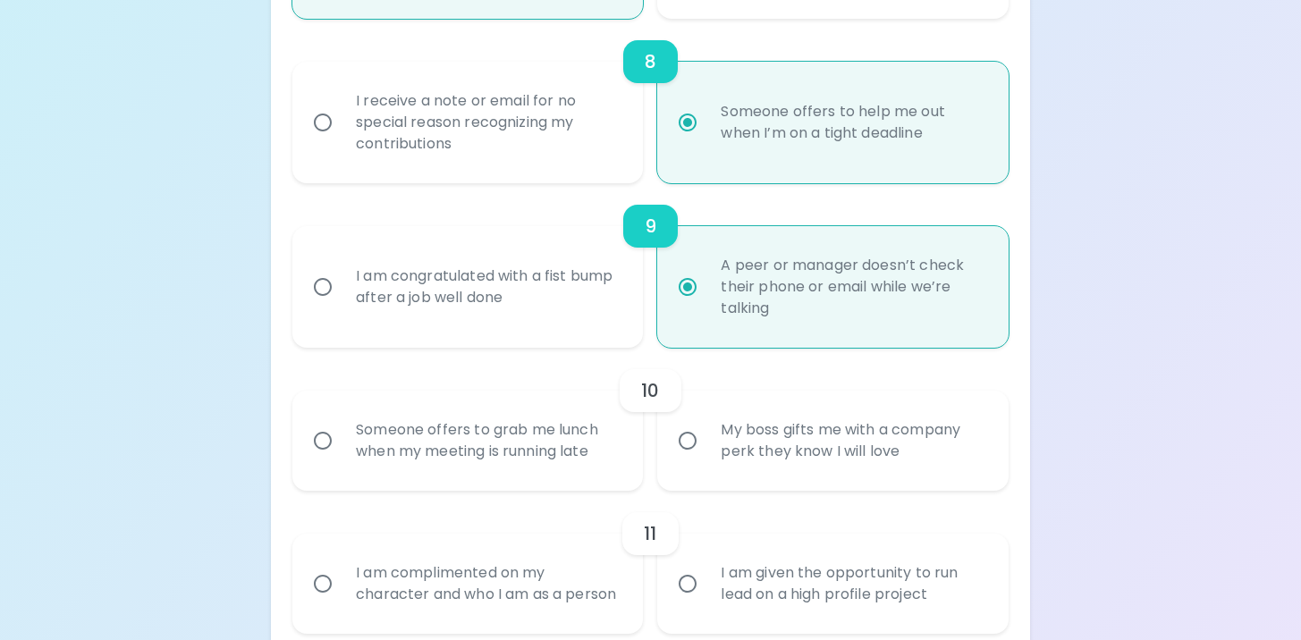
radio input "false"
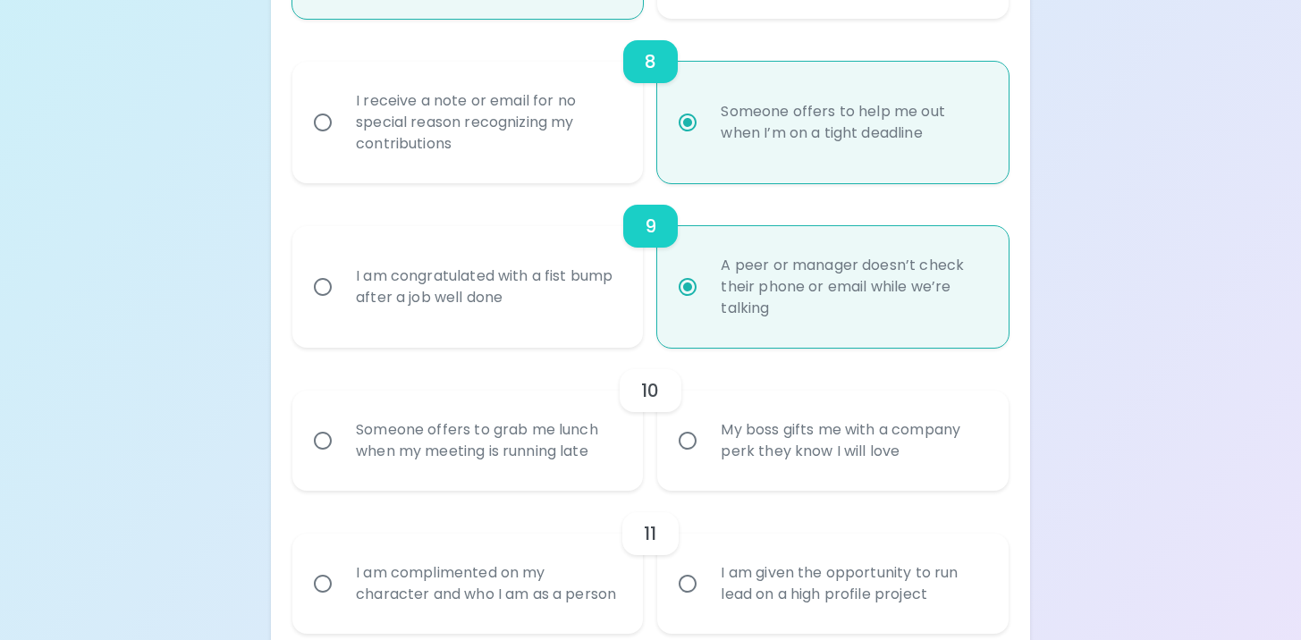
radio input "false"
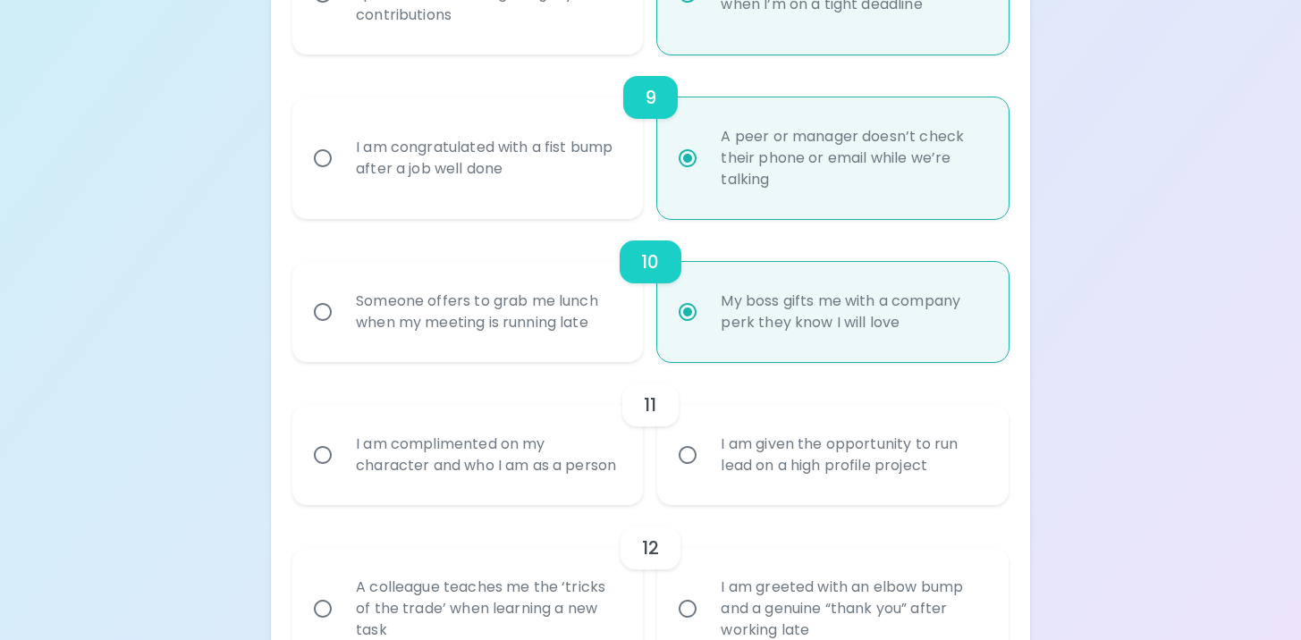
scroll to position [1683, 0]
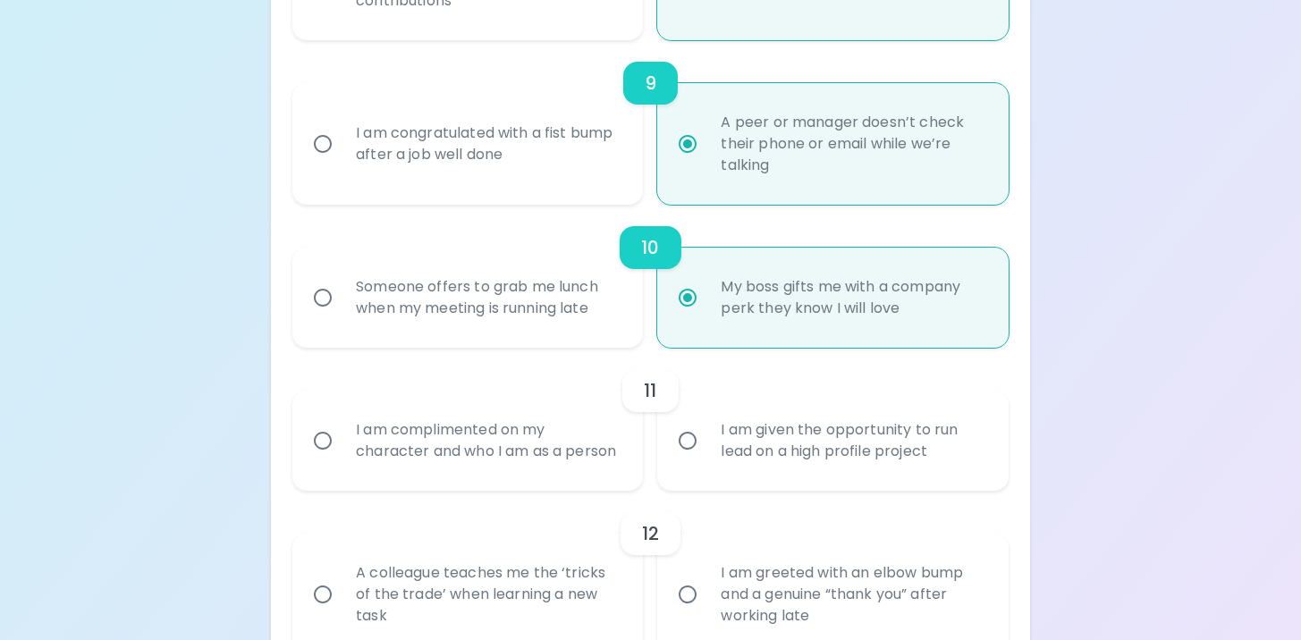
radio input "true"
click at [594, 455] on div "I am complimented on my character and who I am as a person" at bounding box center [488, 441] width 292 height 86
click at [342, 455] on input "I am complimented on my character and who I am as a person" at bounding box center [323, 441] width 38 height 38
radio input "false"
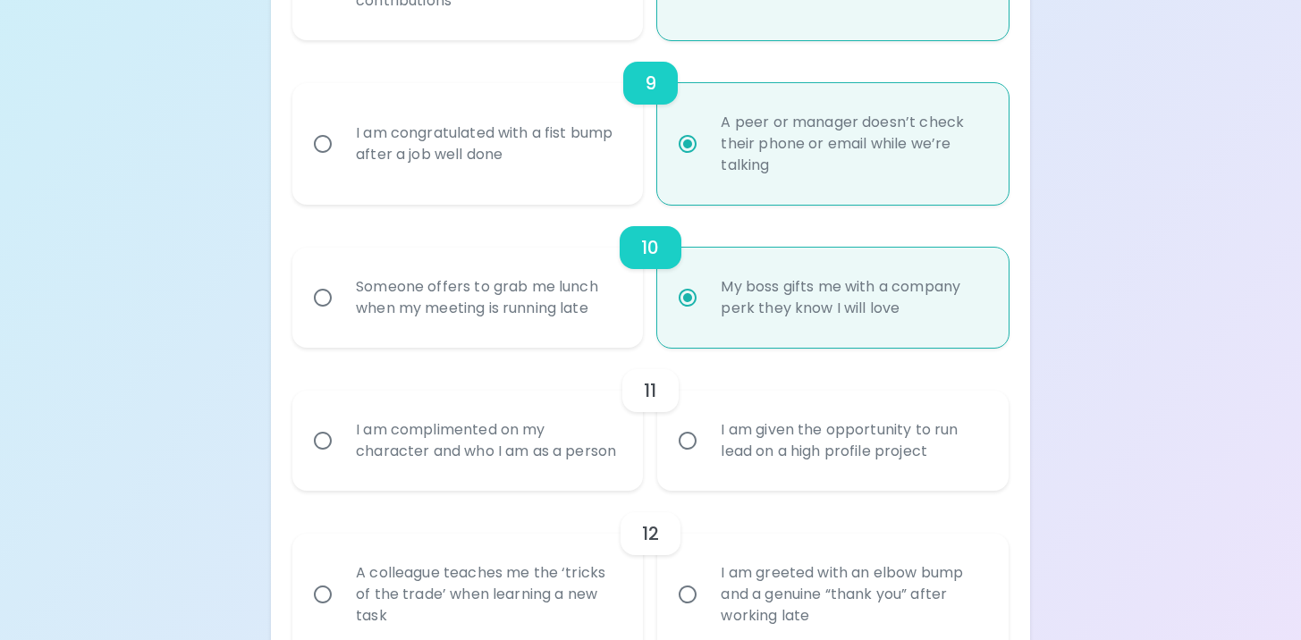
radio input "false"
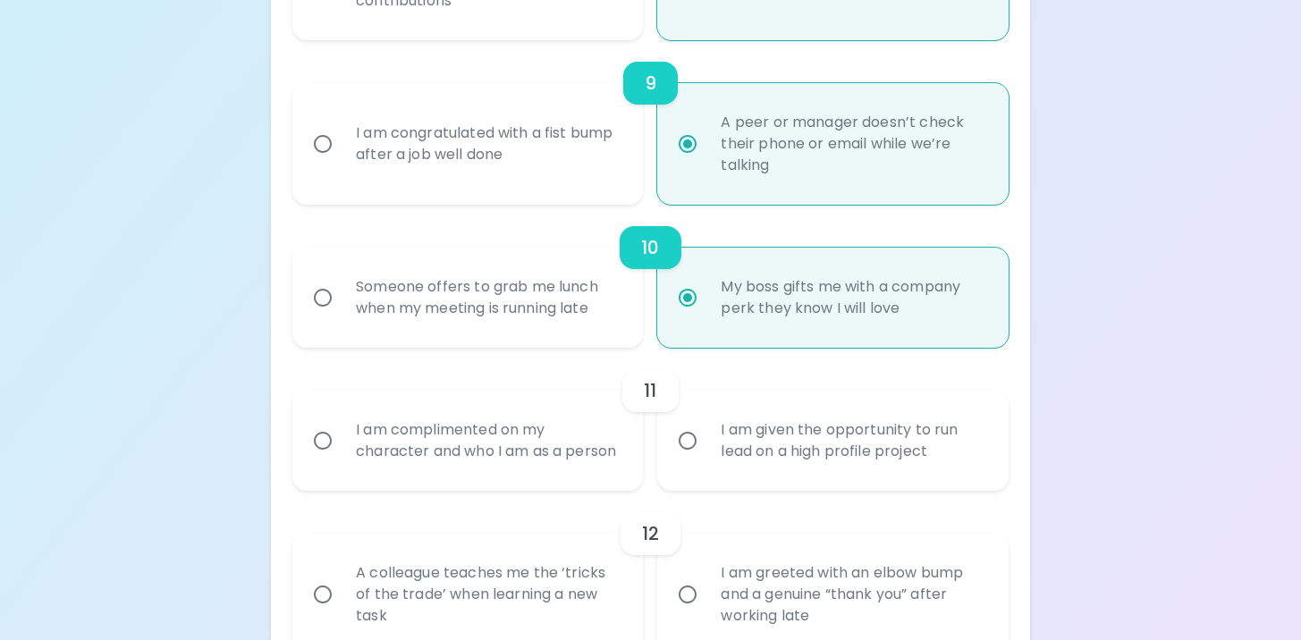
radio input "false"
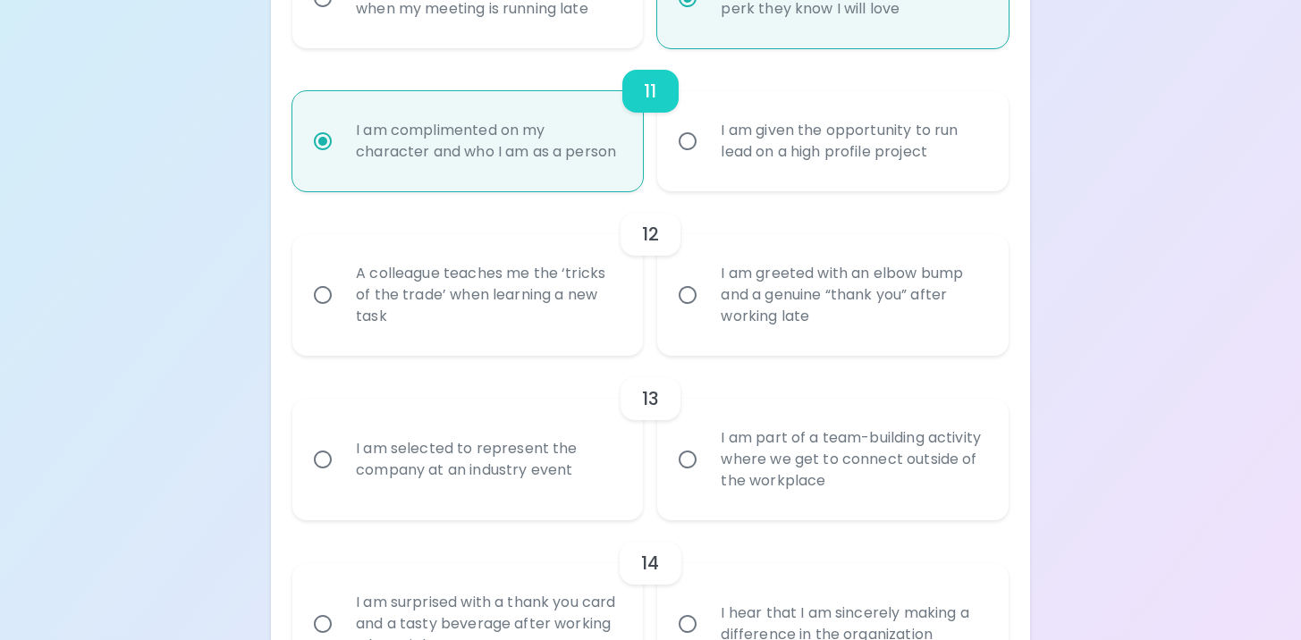
scroll to position [2019, 0]
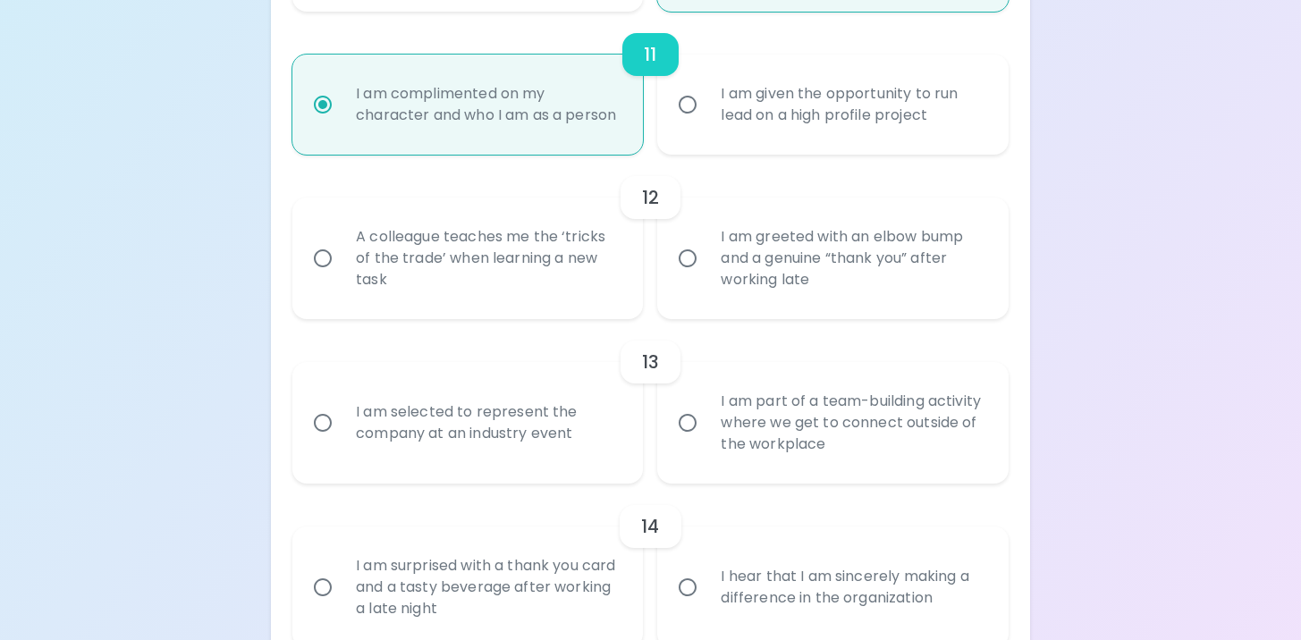
radio input "true"
click at [603, 312] on div "A colleague teaches me the ‘tricks of the trade’ when learning a new task" at bounding box center [488, 258] width 292 height 107
click at [342, 277] on input "A colleague teaches me the ‘tricks of the trade’ when learning a new task" at bounding box center [323, 259] width 38 height 38
radio input "false"
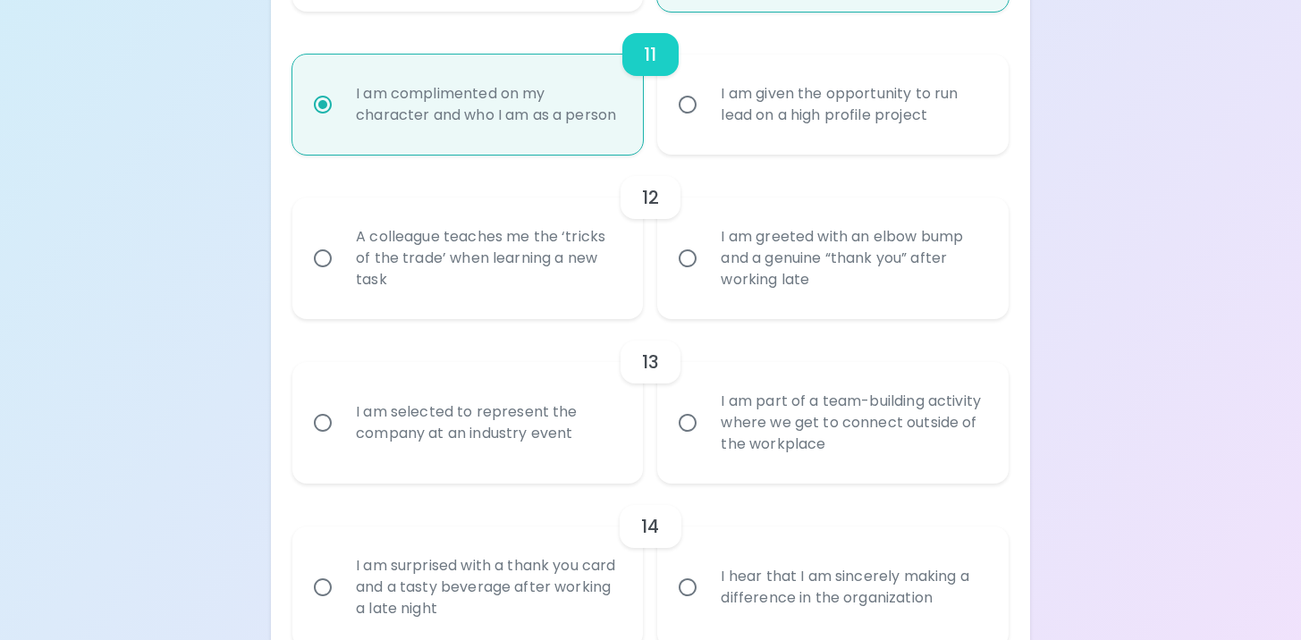
radio input "false"
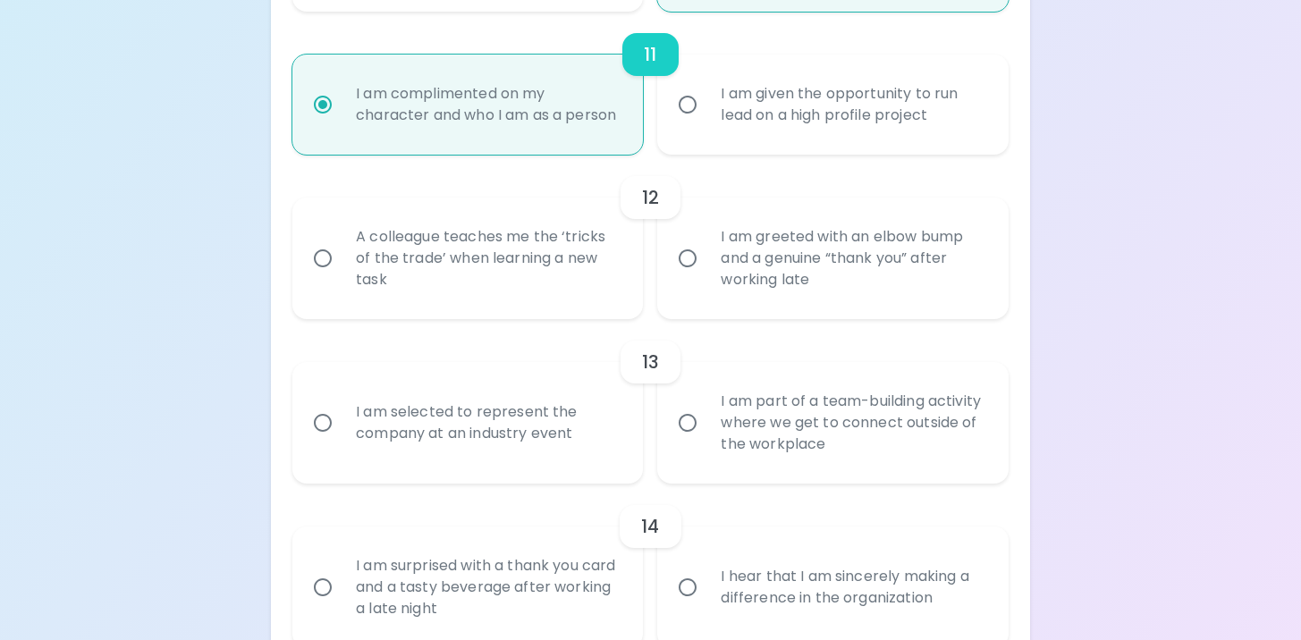
radio input "false"
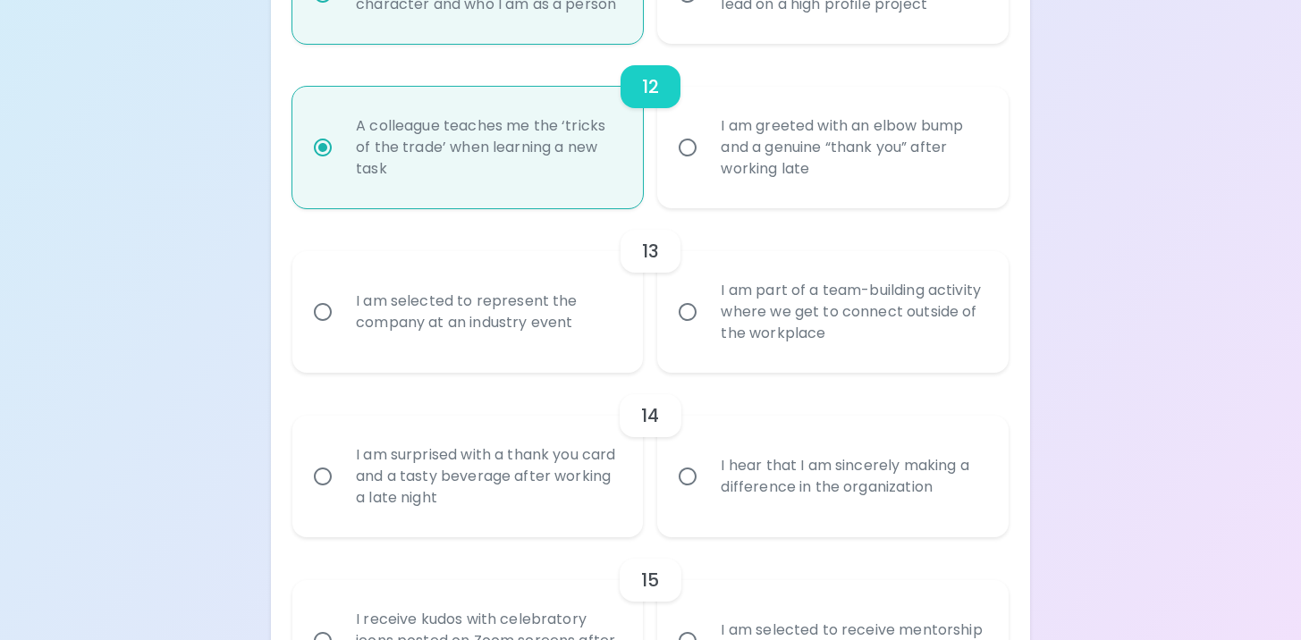
scroll to position [2162, 0]
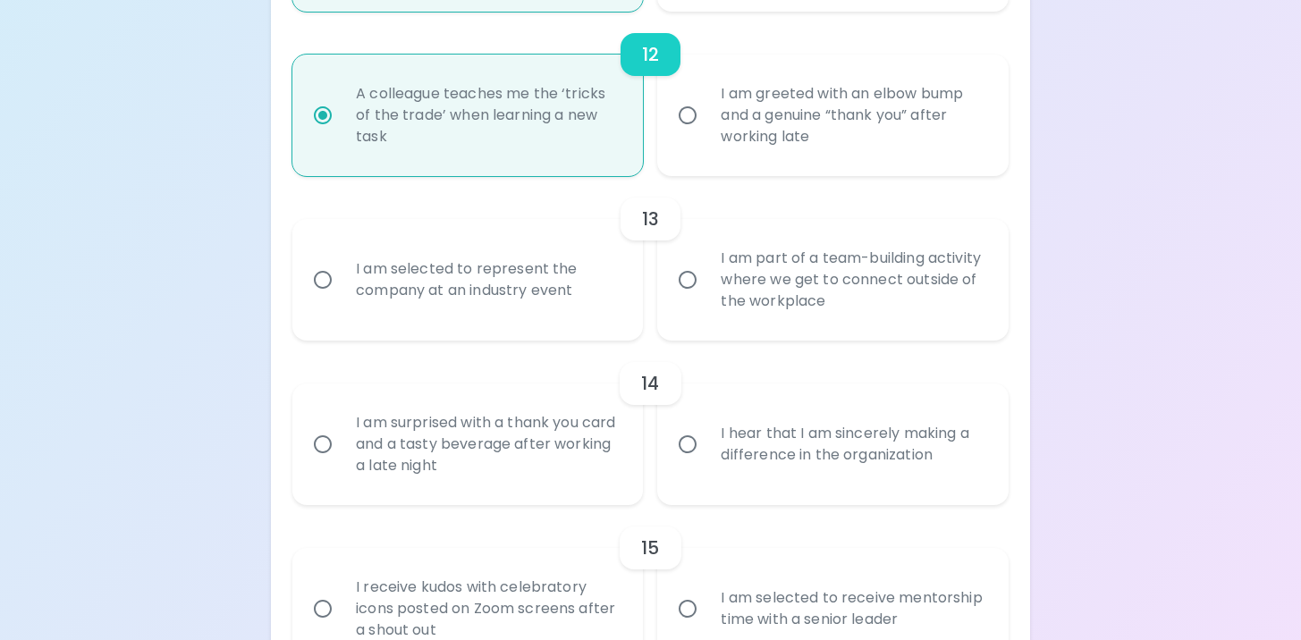
radio input "true"
click at [697, 333] on label "I am part of a team-building activity where we get to connect outside of the wo…" at bounding box center [822, 280] width 351 height 122
click at [697, 299] on input "I am part of a team-building activity where we get to connect outside of the wo…" at bounding box center [688, 280] width 38 height 38
radio input "false"
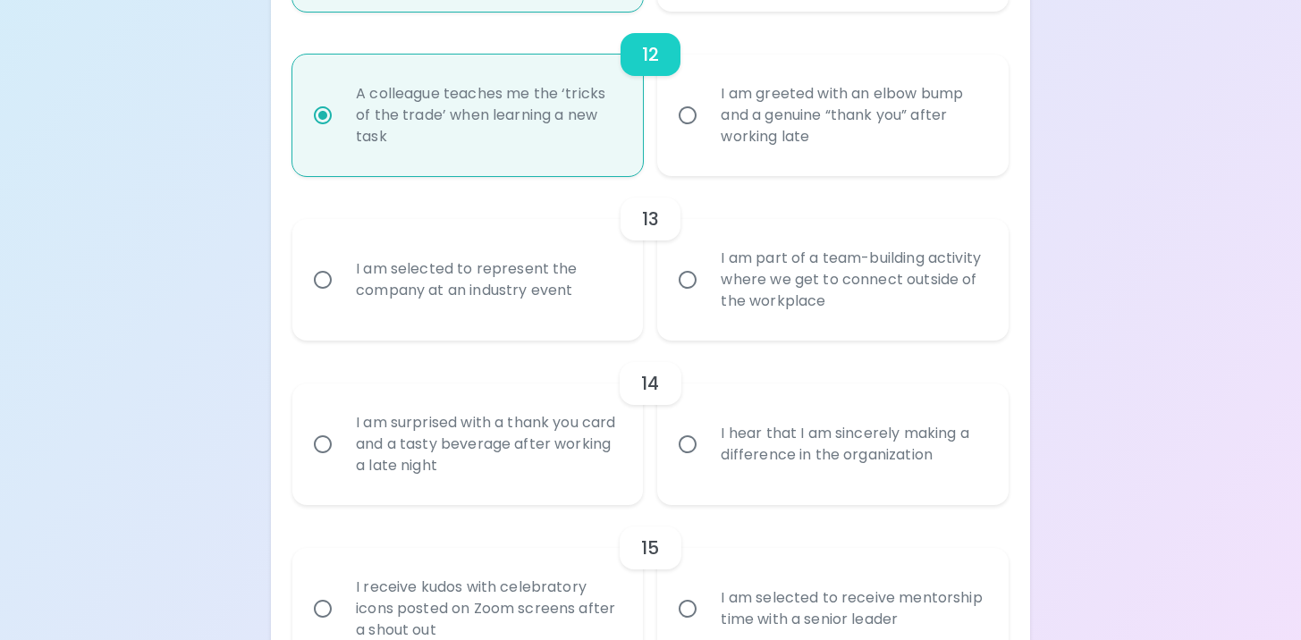
radio input "false"
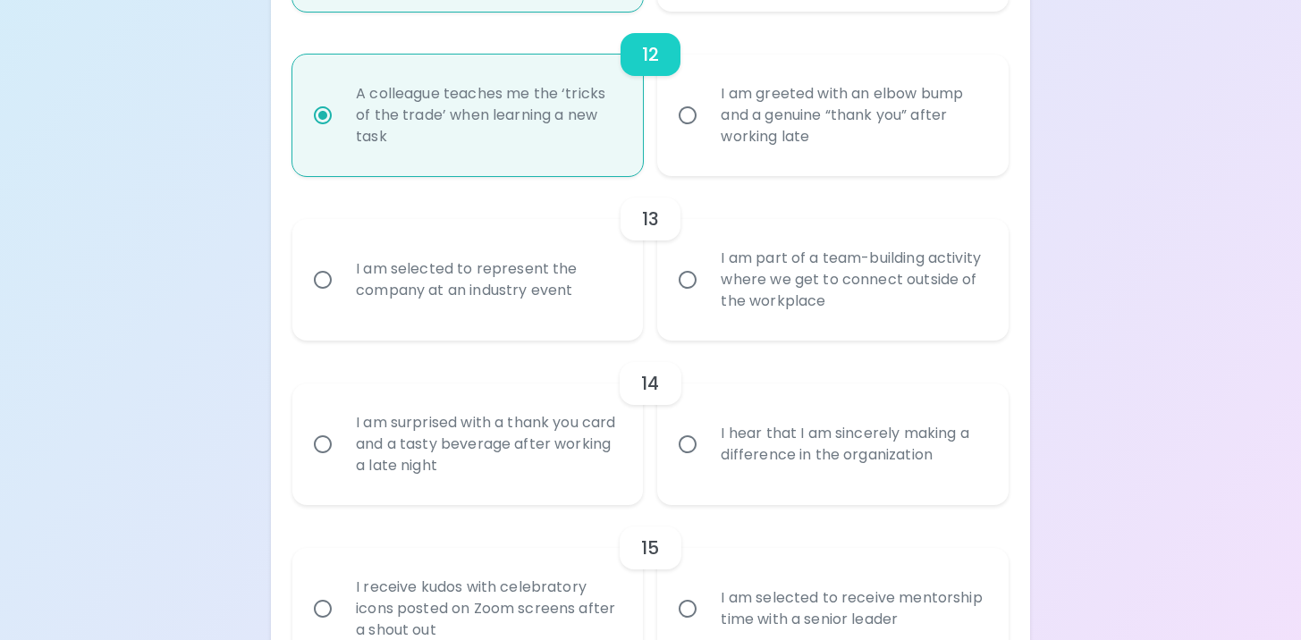
radio input "false"
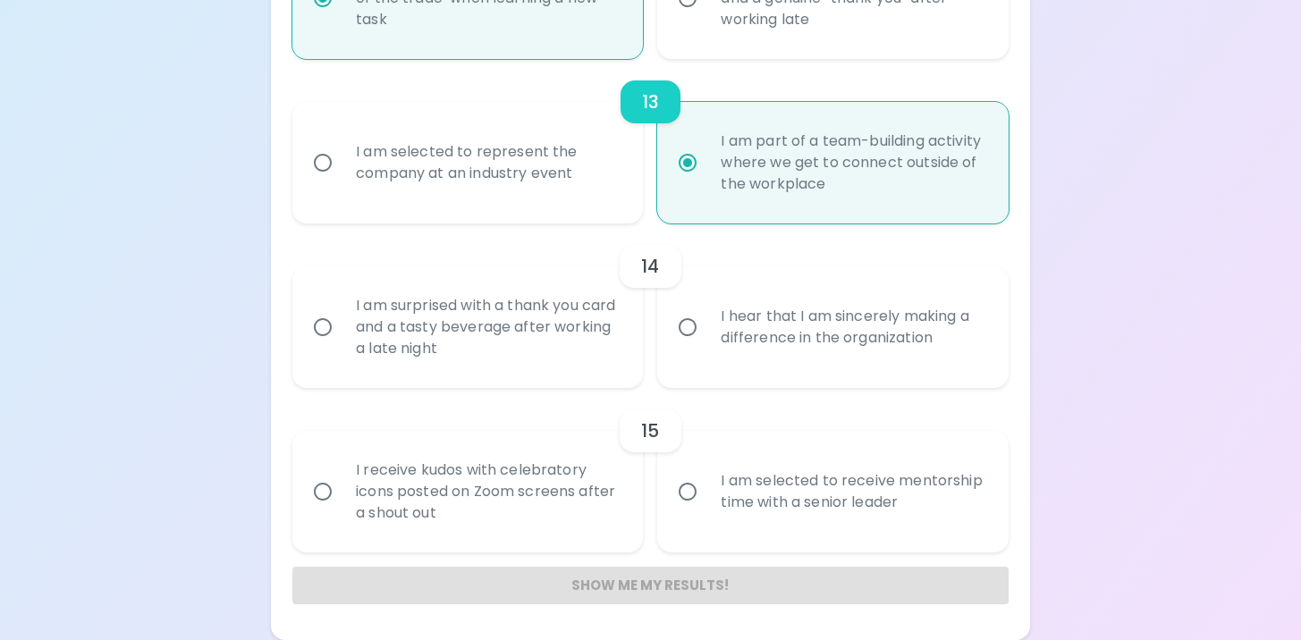
scroll to position [2301, 0]
radio input "true"
click at [724, 354] on div "I hear that I am sincerely making a difference in the organization" at bounding box center [852, 327] width 292 height 86
click at [706, 346] on input "I hear that I am sincerely making a difference in the organization" at bounding box center [688, 327] width 38 height 38
radio input "false"
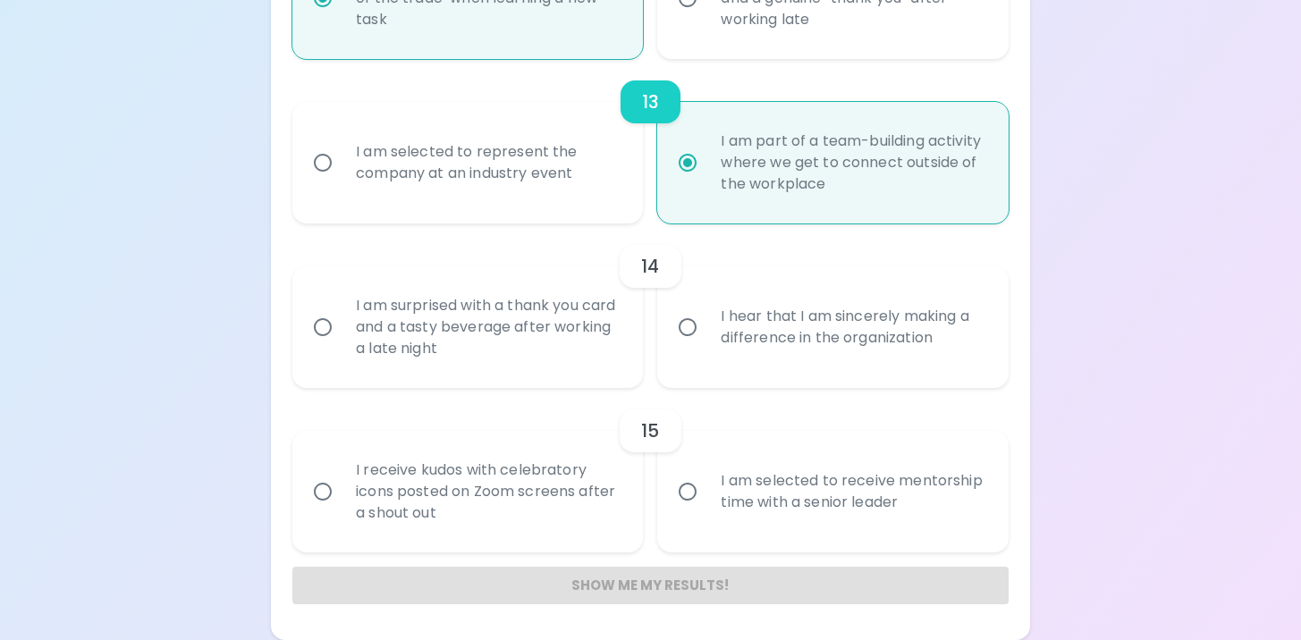
radio input "false"
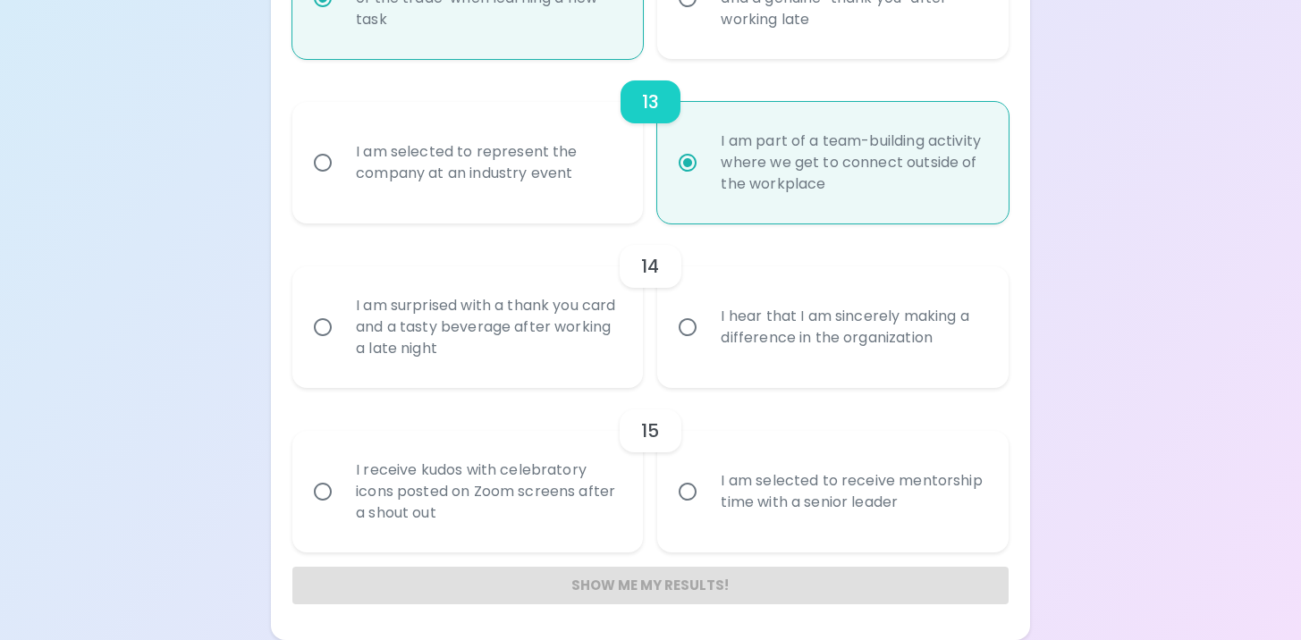
radio input "false"
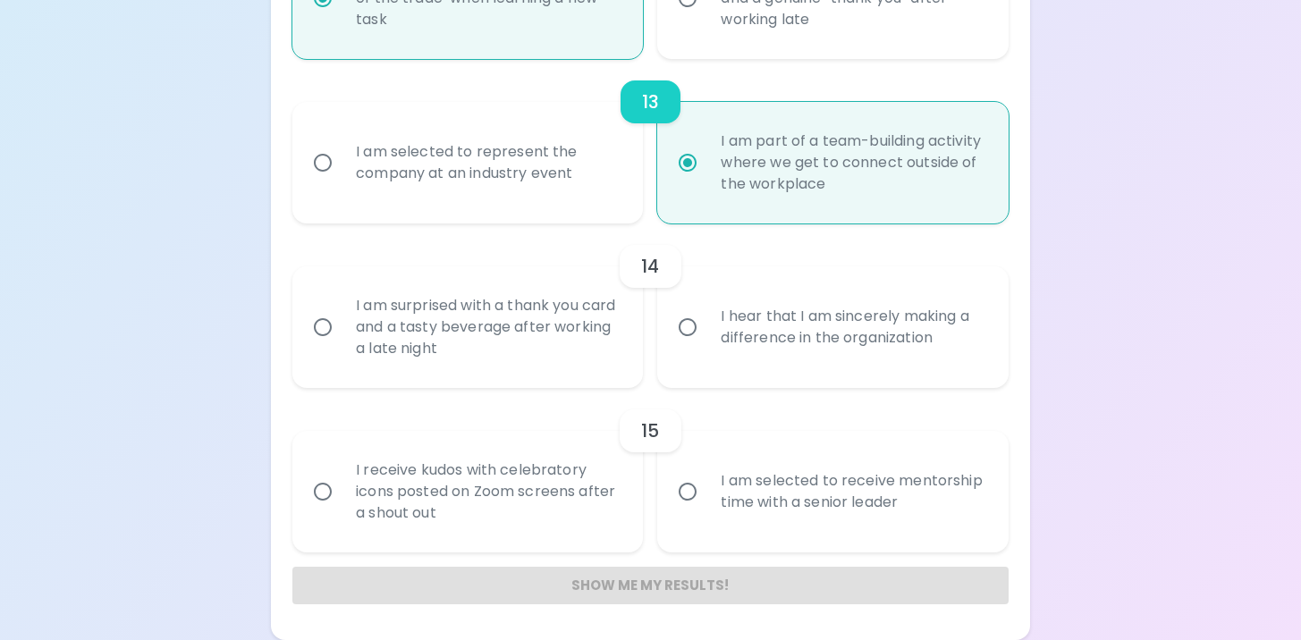
radio input "false"
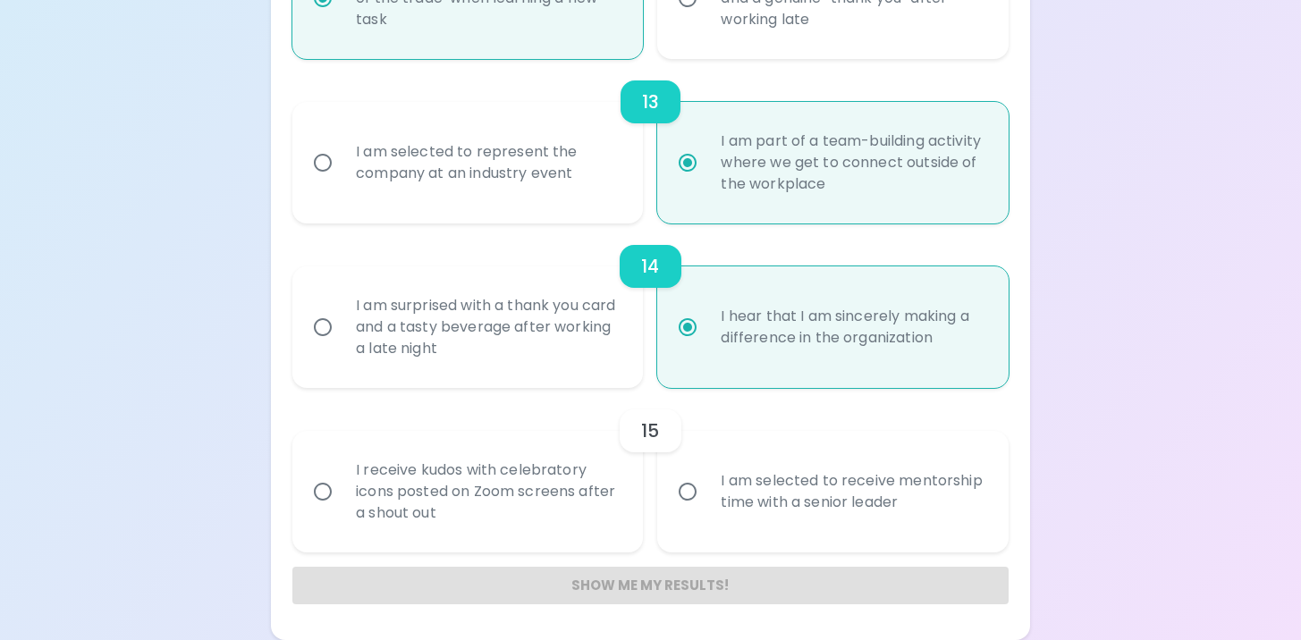
radio input "true"
click at [580, 489] on div "I receive kudos with celebratory icons posted on Zoom screens after a shout out" at bounding box center [488, 491] width 292 height 107
click at [342, 489] on input "I receive kudos with celebratory icons posted on Zoom screens after a shout out" at bounding box center [323, 492] width 38 height 38
radio input "false"
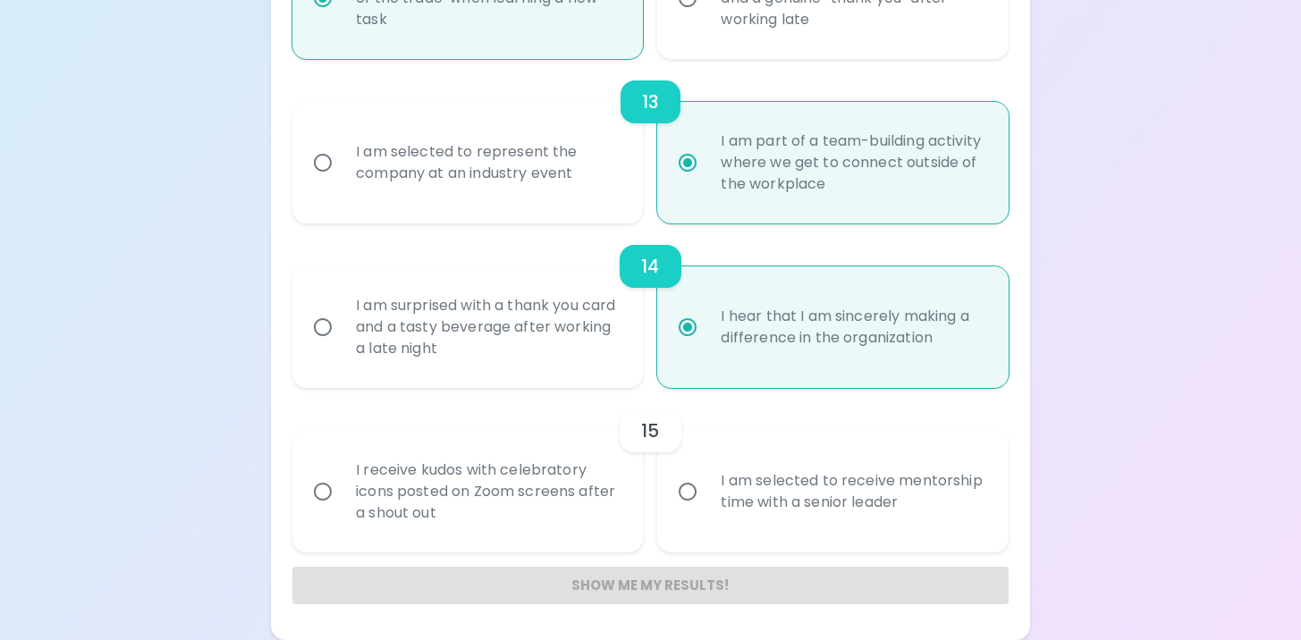
radio input "false"
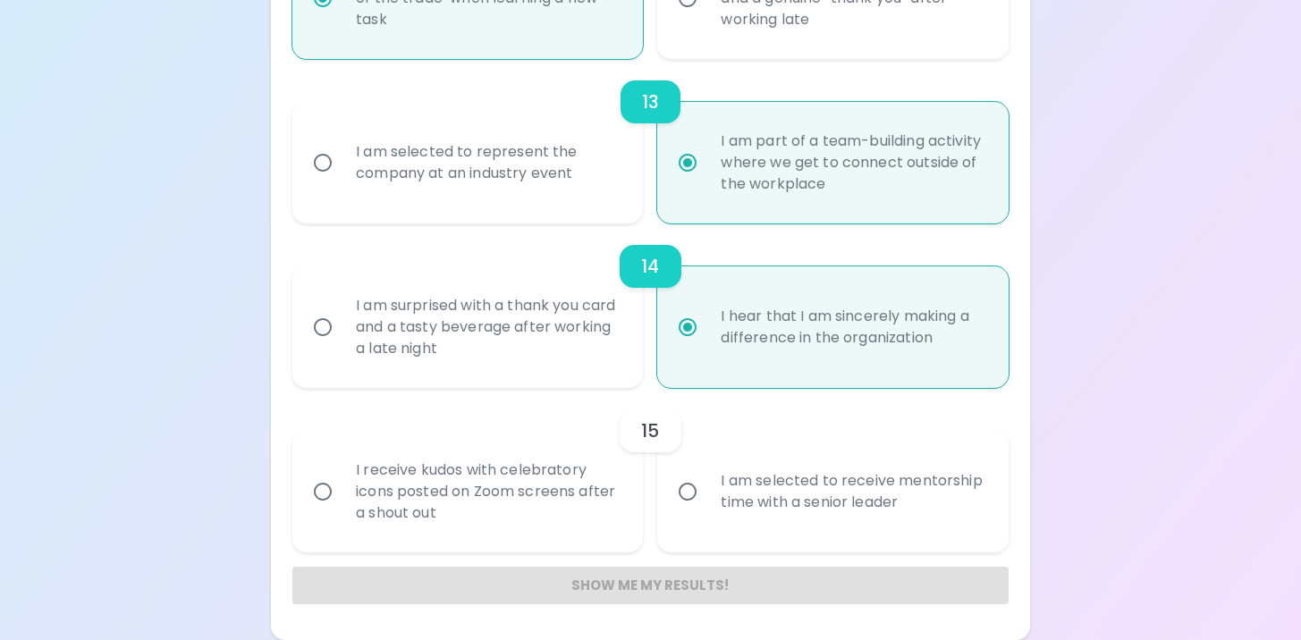
radio input "false"
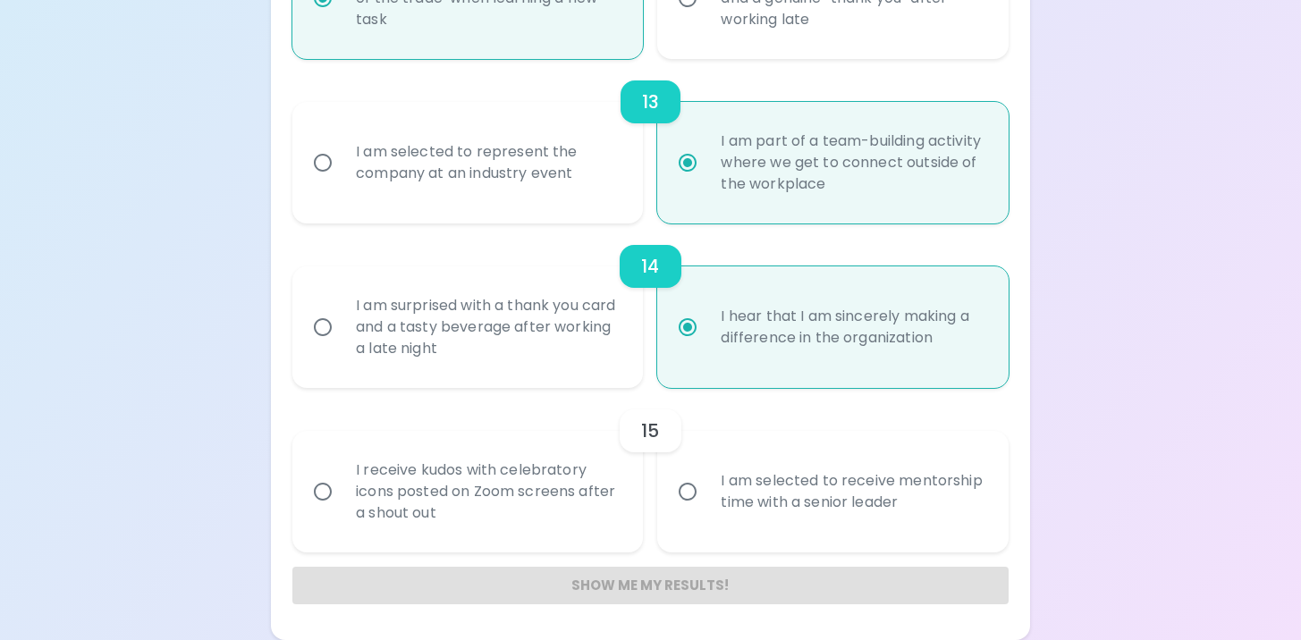
radio input "false"
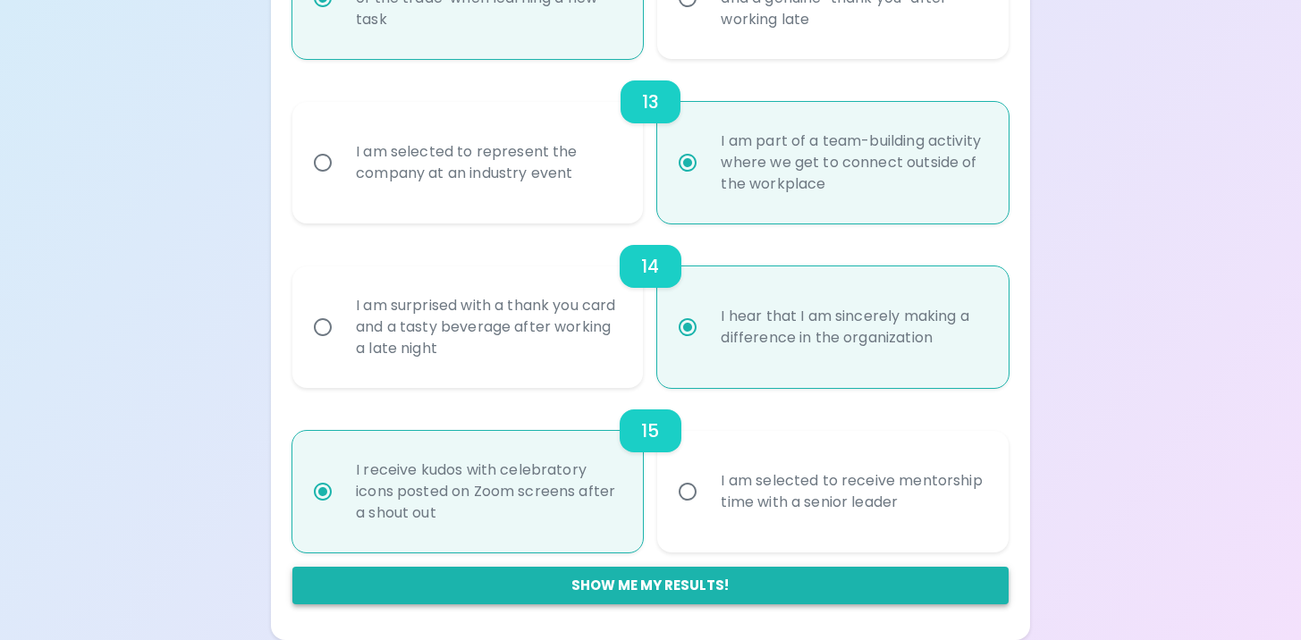
radio input "true"
click at [672, 583] on button "Show me my results!" at bounding box center [650, 586] width 716 height 38
radio input "false"
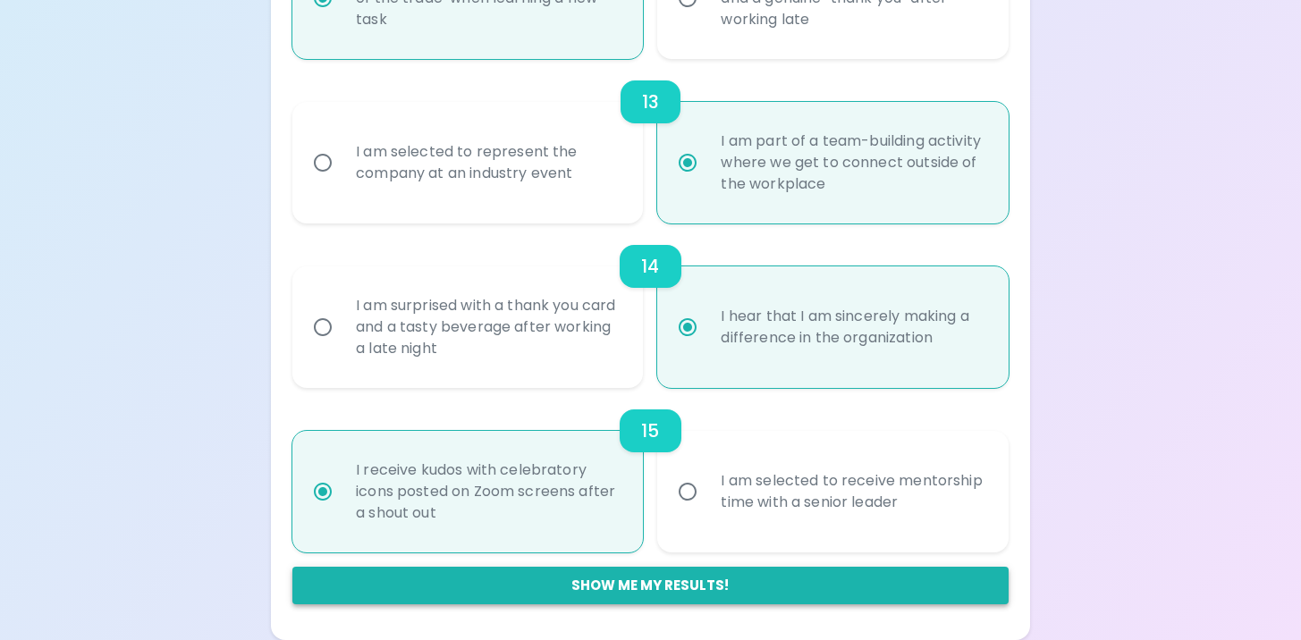
radio input "false"
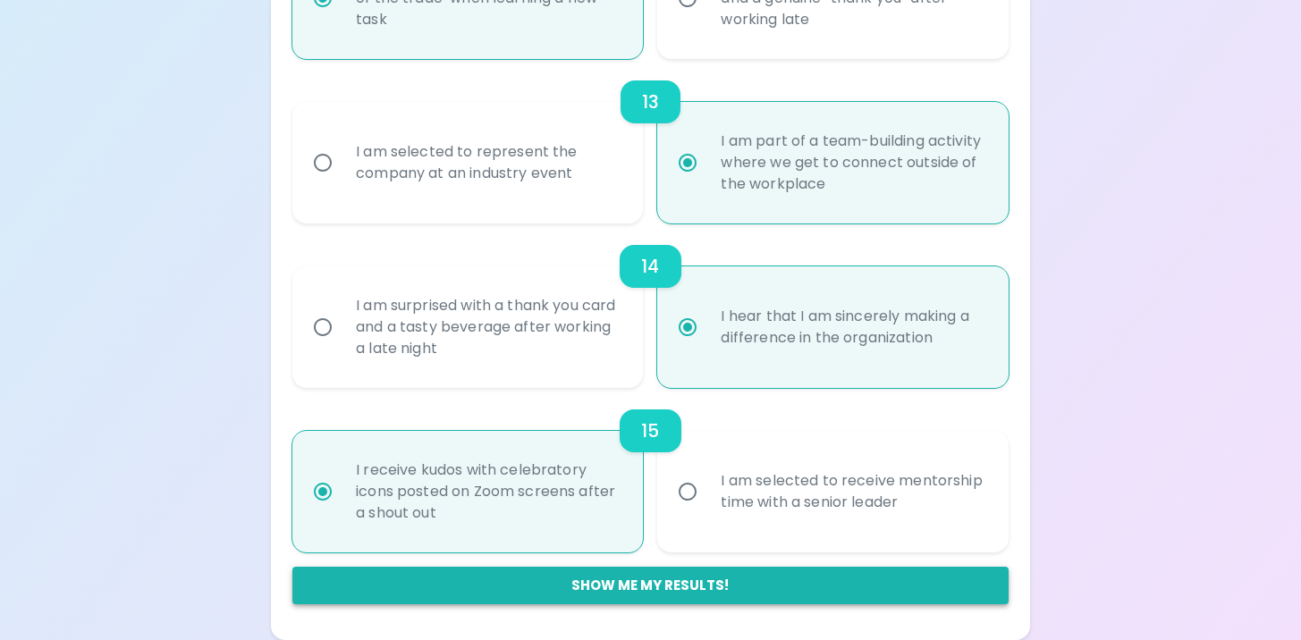
radio input "false"
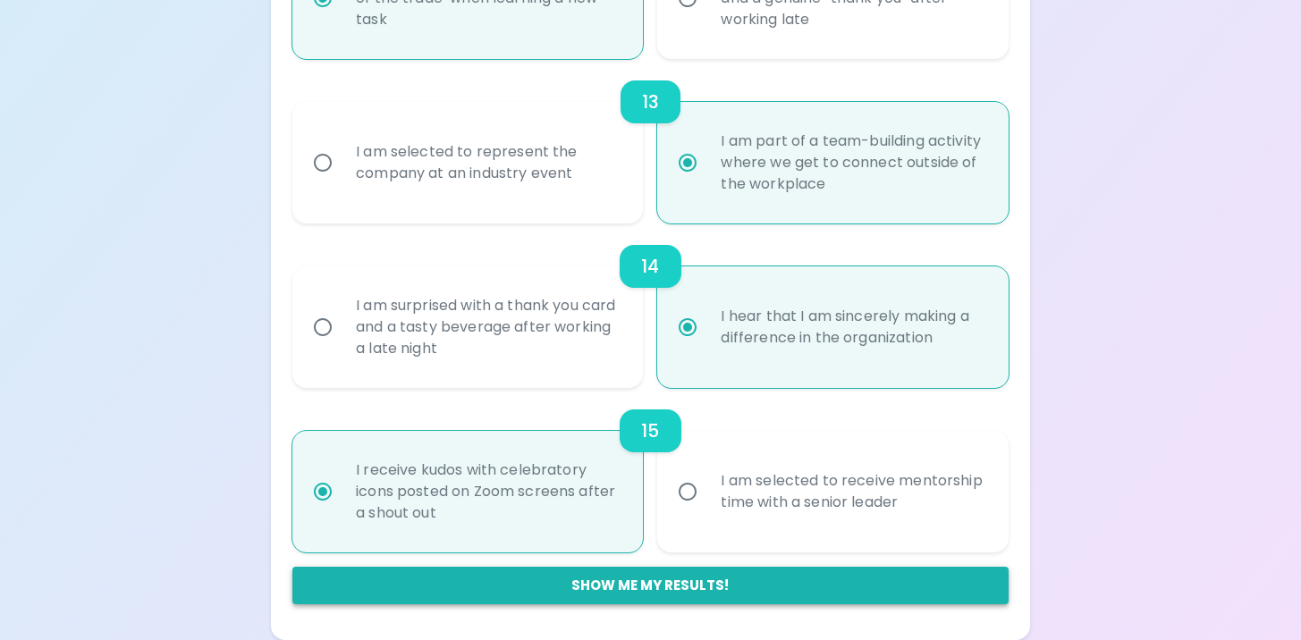
radio input "false"
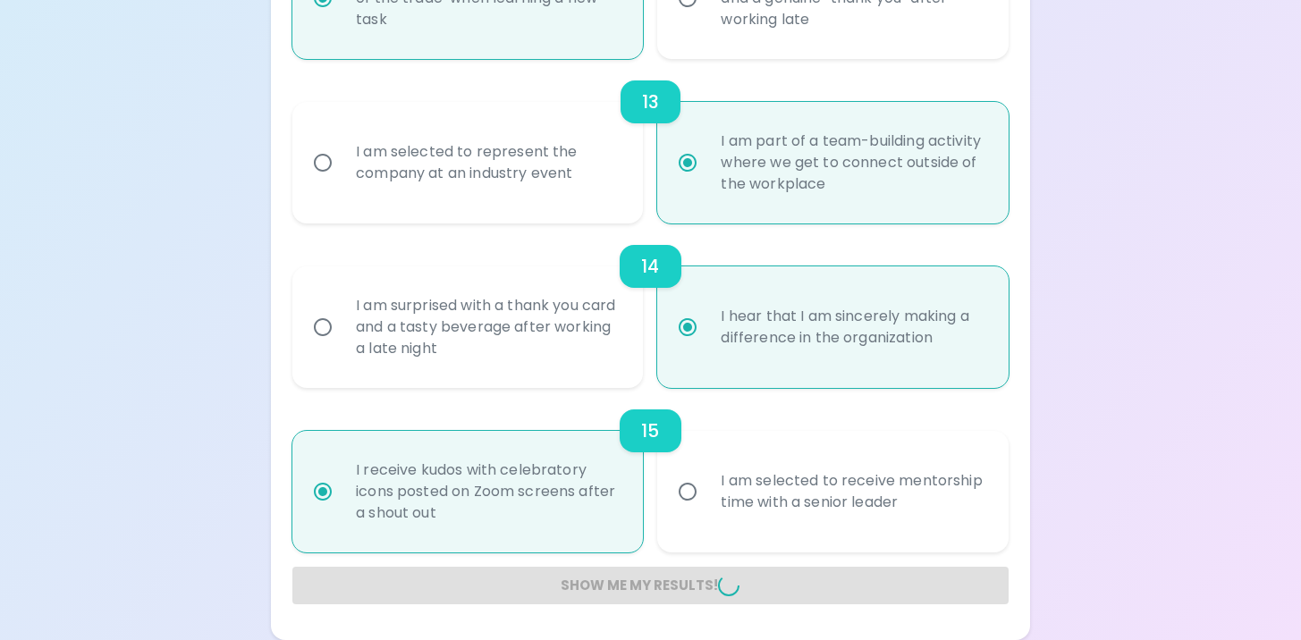
radio input "false"
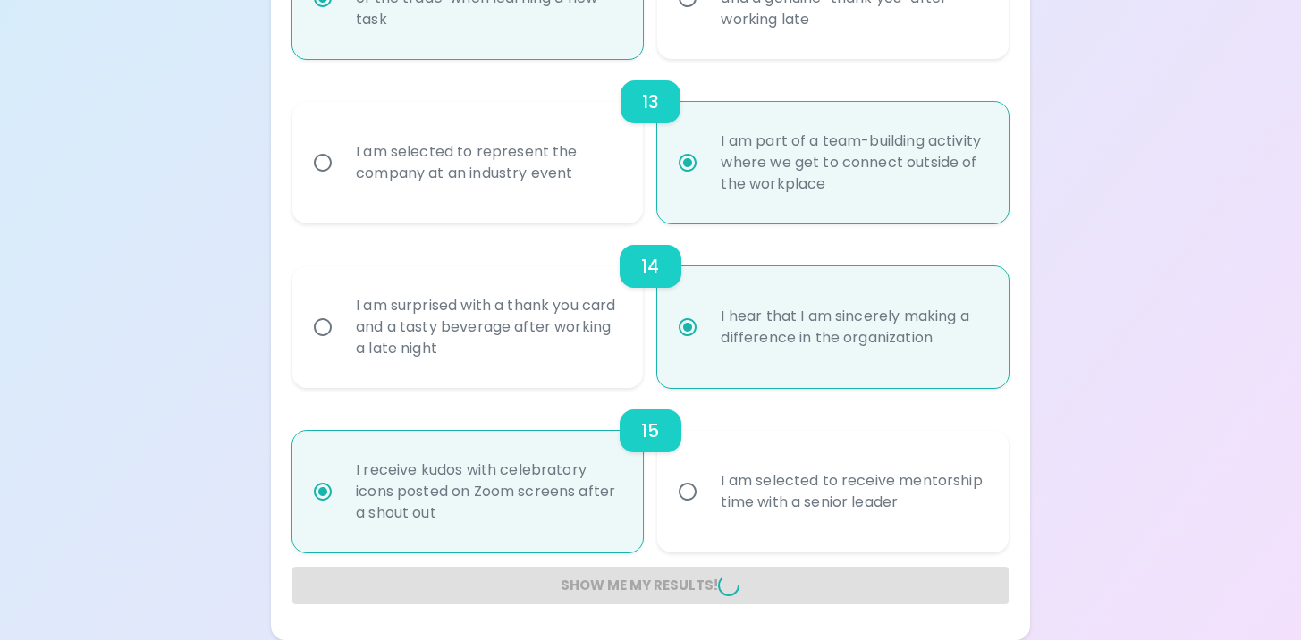
radio input "false"
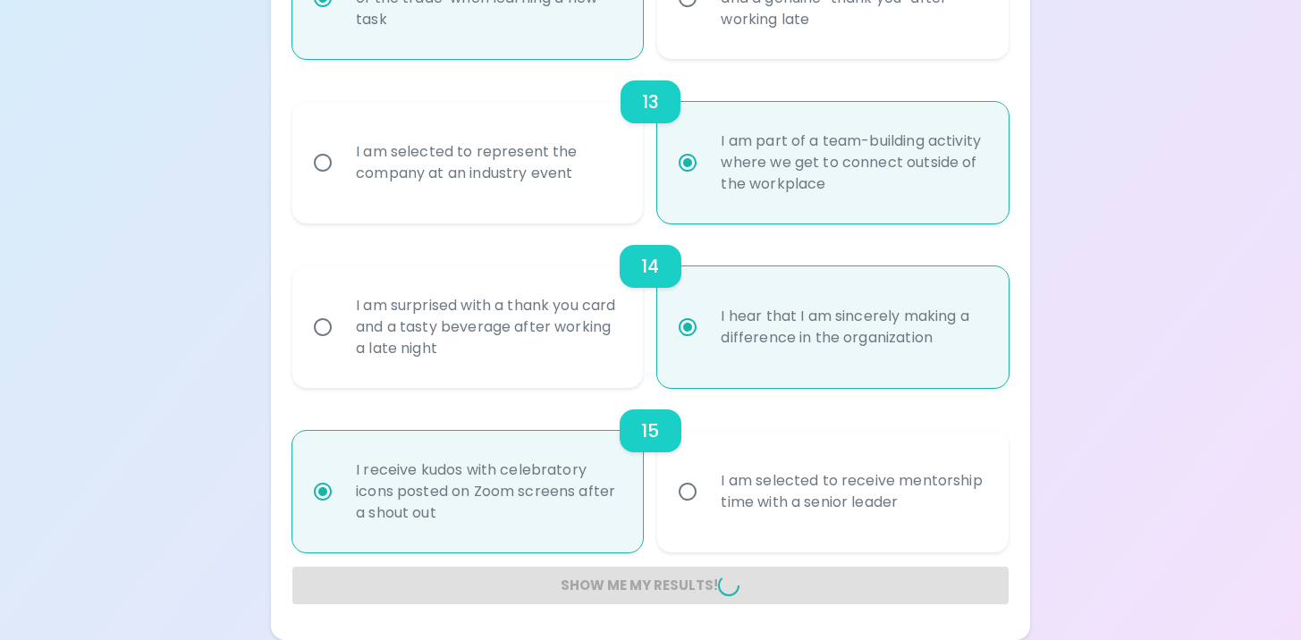
radio input "false"
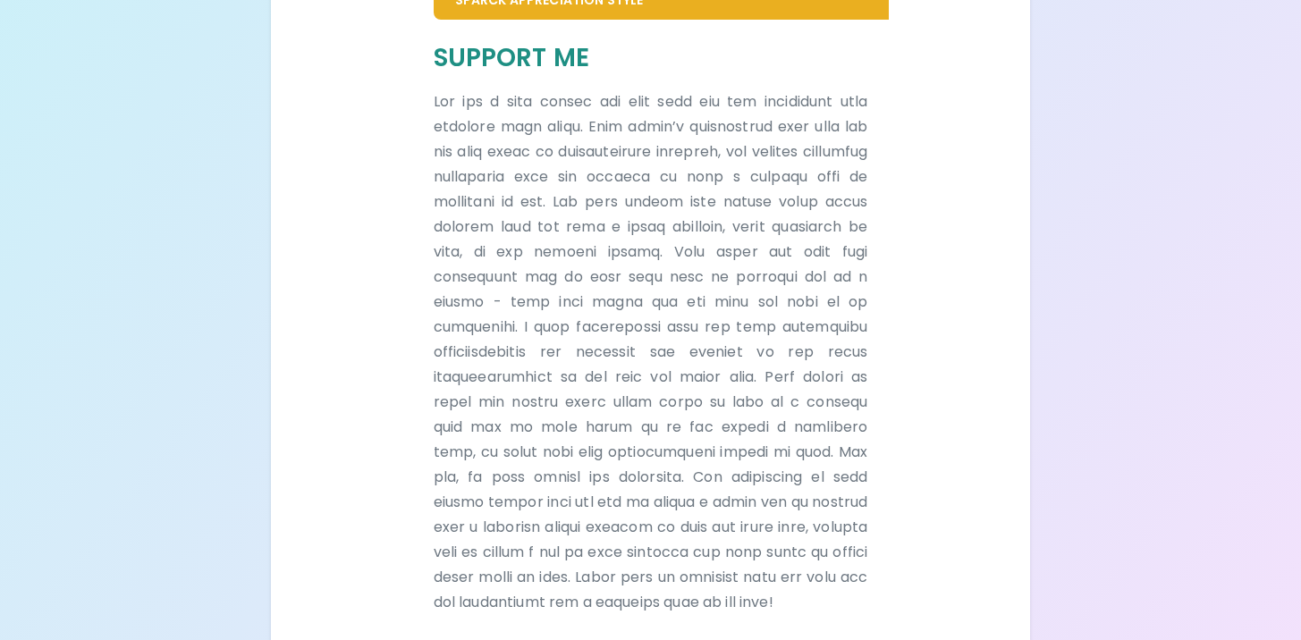
scroll to position [1203, 0]
